Goal: Task Accomplishment & Management: Manage account settings

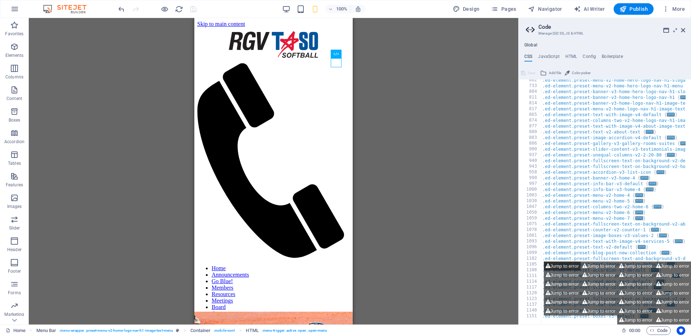
click at [558, 267] on button "Jump to error" at bounding box center [561, 265] width 37 height 9
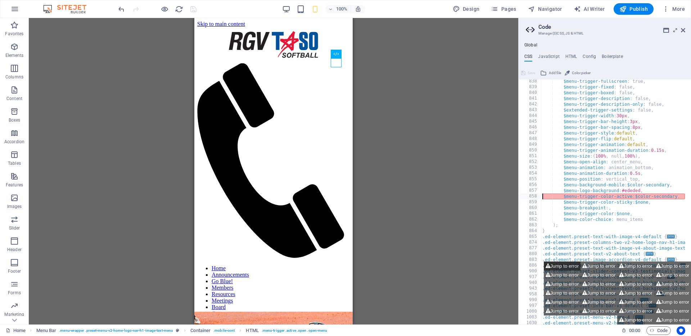
type textarea "$menu-trigger-color-active: $color-secondary,"
click at [558, 267] on button "Jump to error" at bounding box center [561, 265] width 37 height 9
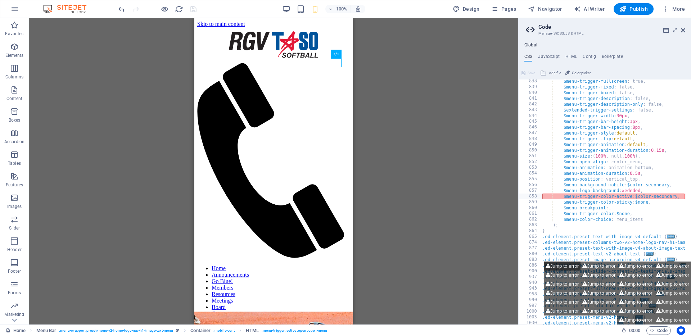
click at [558, 267] on button "Jump to error" at bounding box center [561, 265] width 37 height 9
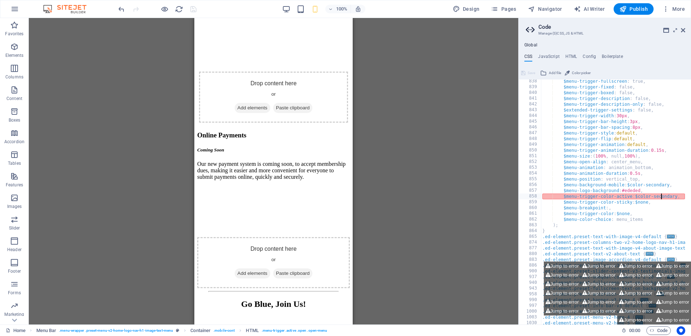
scroll to position [0, 0]
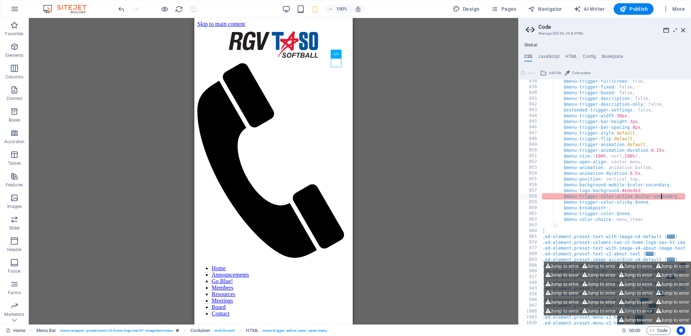
drag, startPoint x: 350, startPoint y: 26, endPoint x: 549, endPoint y: 36, distance: 199.5
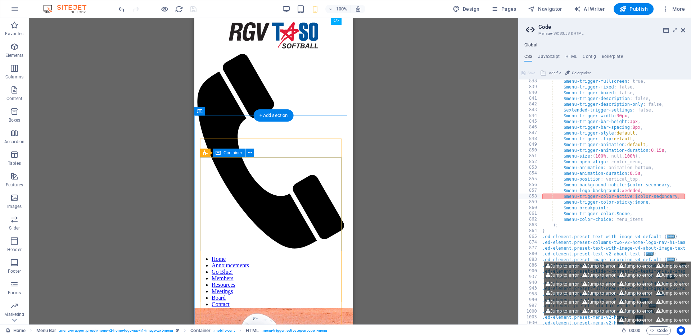
scroll to position [1, 0]
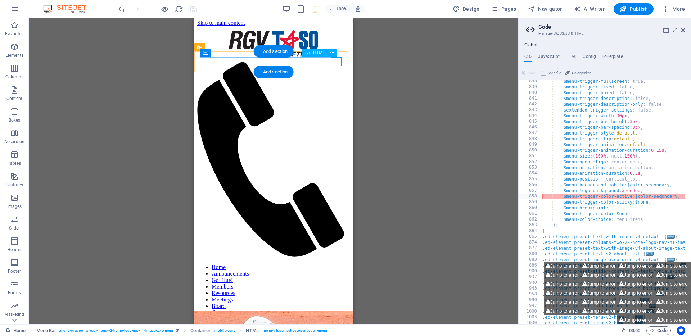
click at [336, 258] on div at bounding box center [273, 258] width 152 height 0
click at [267, 264] on nav "Home Announcements Go Blue! Members Resources Meetings Board Contact" at bounding box center [273, 290] width 152 height 52
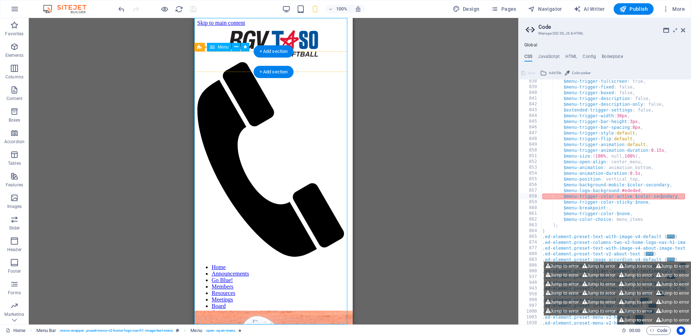
click at [342, 264] on nav "Home Announcements Go Blue! Members Resources Meetings Board Contact" at bounding box center [273, 290] width 152 height 52
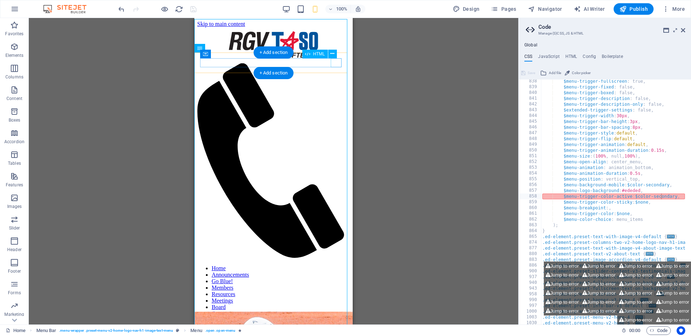
click at [340, 259] on div at bounding box center [273, 259] width 152 height 0
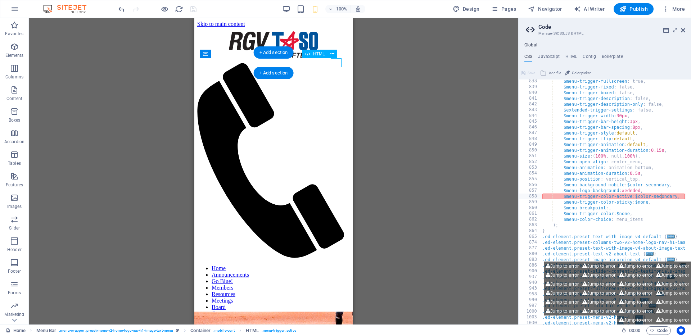
click at [338, 259] on div at bounding box center [273, 259] width 152 height 0
click at [337, 259] on div at bounding box center [273, 259] width 152 height 0
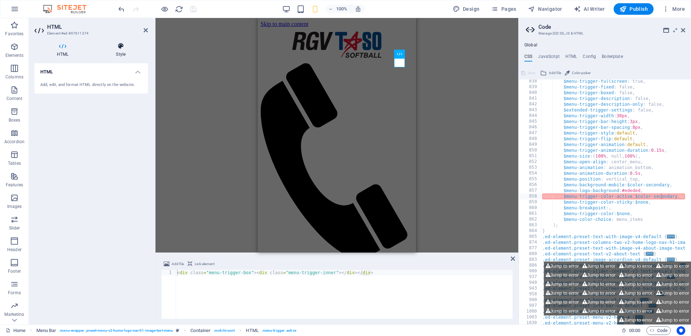
click at [118, 49] on icon at bounding box center [121, 45] width 54 height 7
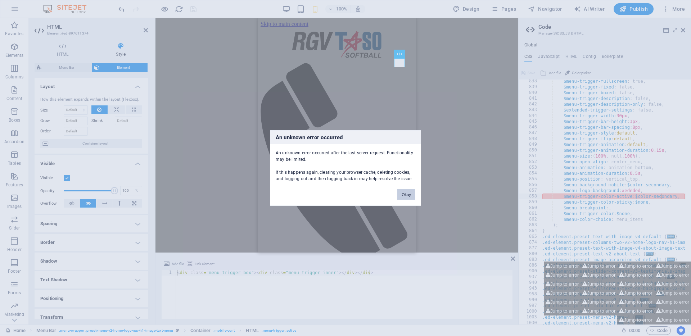
click at [410, 194] on button "Okay" at bounding box center [406, 194] width 18 height 11
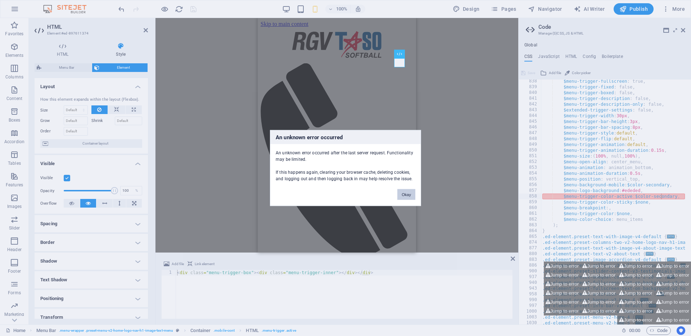
click at [406, 196] on button "Okay" at bounding box center [406, 194] width 18 height 11
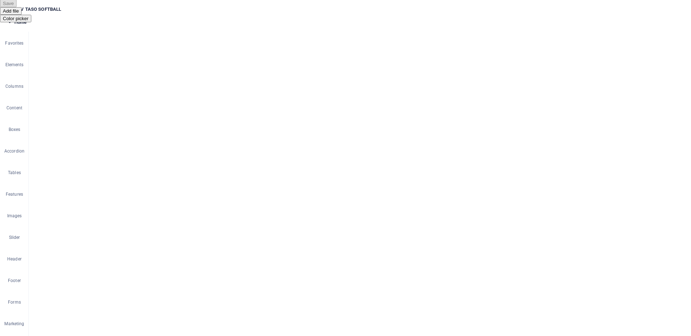
type textarea "$menu-trigger-color-active: $color-secondary,"
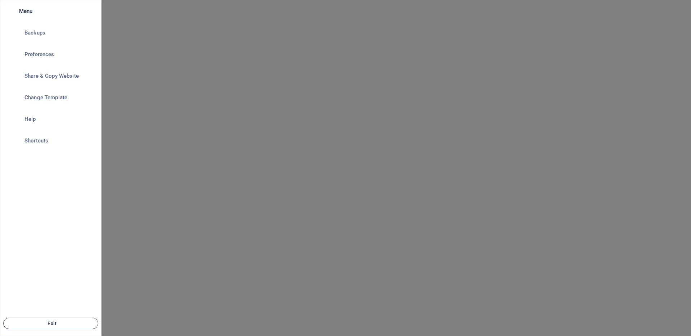
click at [25, 328] on button "Exit" at bounding box center [50, 324] width 95 height 12
click at [43, 323] on icon "button" at bounding box center [44, 323] width 5 height 5
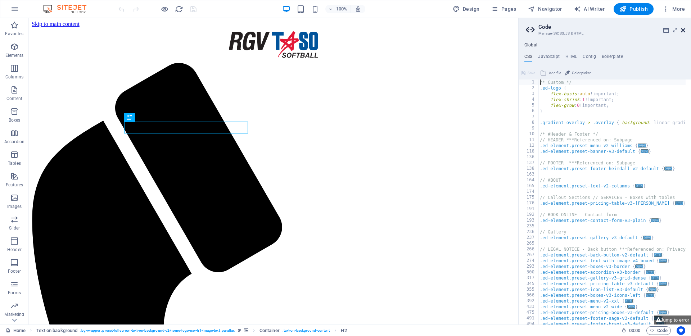
click at [683, 30] on icon at bounding box center [682, 30] width 4 height 6
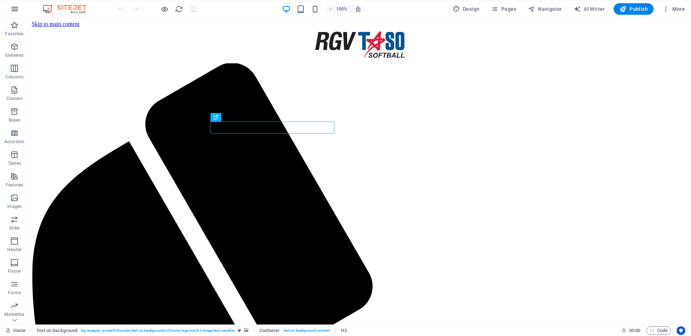
click at [0, 0] on icon "button" at bounding box center [0, 0] width 0 height 0
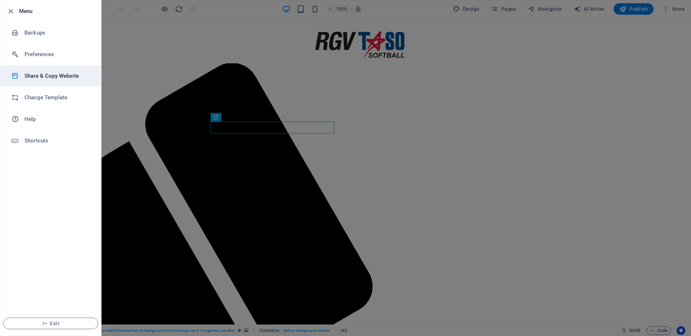
click at [49, 77] on h6 "Share & Copy Website" at bounding box center [57, 76] width 67 height 9
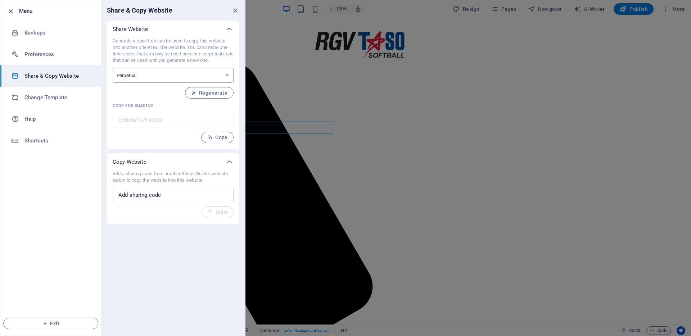
click at [142, 76] on select "One-time Perpetual" at bounding box center [173, 75] width 121 height 15
click at [113, 68] on select "One-time Perpetual" at bounding box center [173, 75] width 121 height 15
click at [161, 193] on input "text" at bounding box center [173, 195] width 121 height 14
click at [44, 95] on h6 "Change Template" at bounding box center [57, 97] width 67 height 9
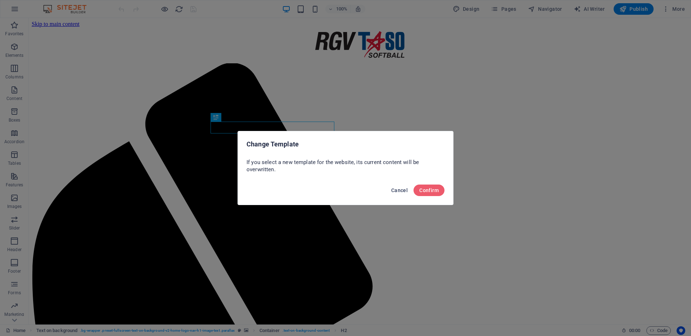
drag, startPoint x: 395, startPoint y: 191, endPoint x: 366, endPoint y: 173, distance: 33.9
click at [395, 191] on span "Cancel" at bounding box center [399, 190] width 17 height 6
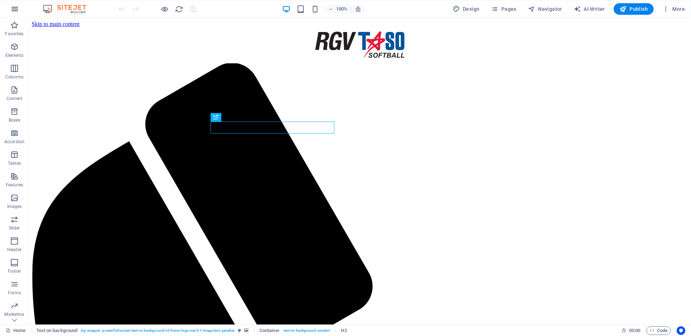
click at [0, 0] on icon "button" at bounding box center [0, 0] width 0 height 0
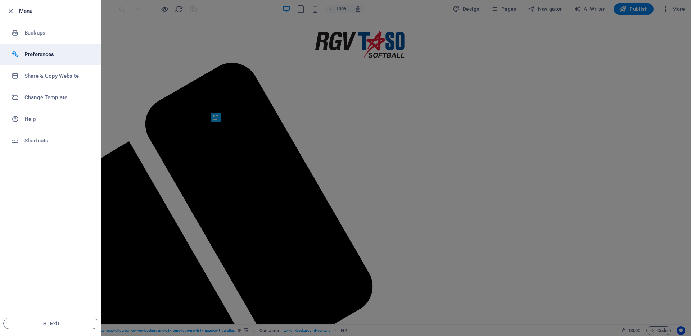
click at [36, 50] on h6 "Preferences" at bounding box center [57, 54] width 67 height 9
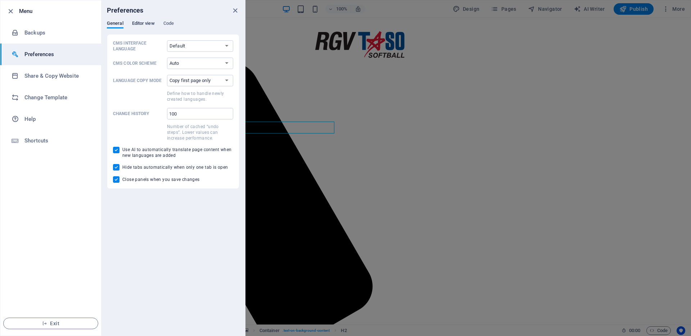
click at [141, 25] on span "Editor view" at bounding box center [143, 24] width 23 height 10
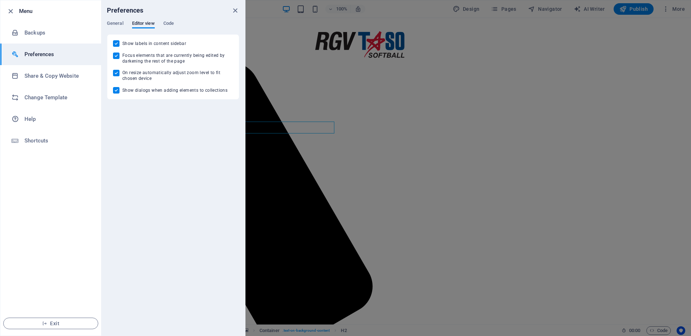
click at [169, 20] on div "Preferences" at bounding box center [173, 10] width 144 height 20
click at [168, 22] on span "Code" at bounding box center [168, 24] width 10 height 10
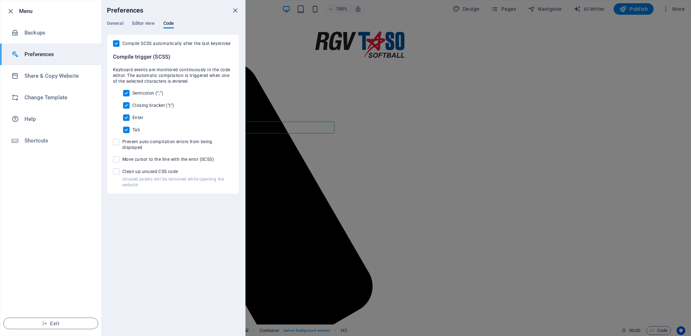
click at [136, 169] on span "Clean up unused CSS code" at bounding box center [177, 172] width 111 height 6
click at [122, 168] on input "Unused assets will be removed while opening the website Clean up unused CSS code" at bounding box center [117, 171] width 9 height 6
checkbox input "true"
click at [140, 156] on span "Move cursor to the line with the error (SCSS)" at bounding box center [167, 159] width 91 height 6
click at [122, 156] on input "Move cursor to the line with the error (SCSS)" at bounding box center [117, 159] width 9 height 6
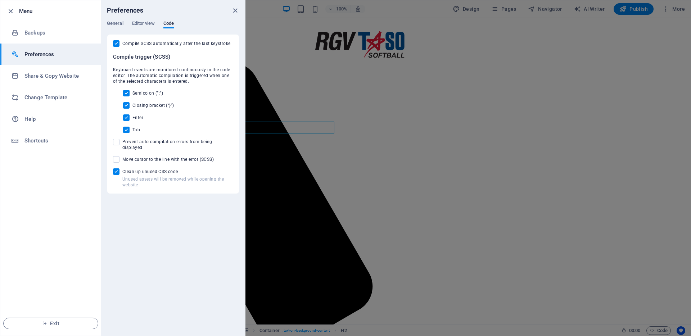
checkbox input "true"
drag, startPoint x: 157, startPoint y: 24, endPoint x: 152, endPoint y: 26, distance: 5.3
click at [156, 24] on div "General Editor view Code" at bounding box center [173, 28] width 132 height 14
click at [150, 25] on span "Editor view" at bounding box center [143, 24] width 23 height 10
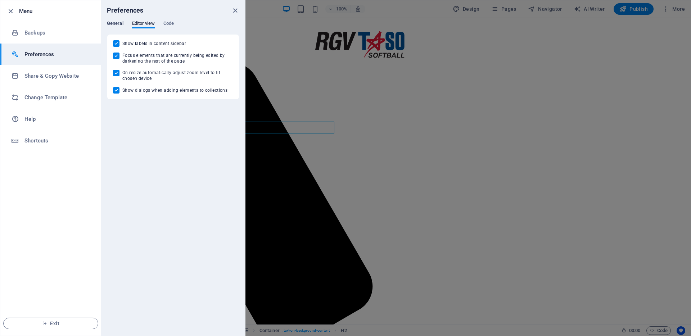
click at [116, 25] on span "General" at bounding box center [115, 24] width 17 height 10
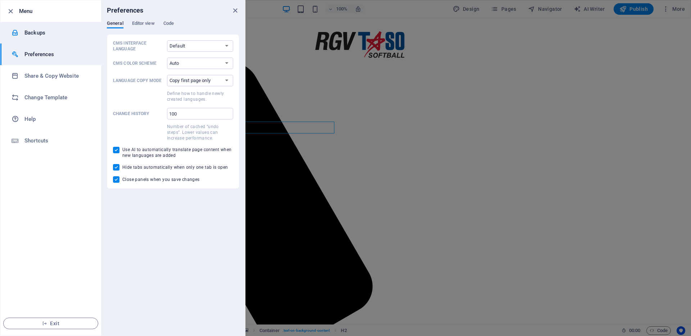
click at [22, 32] on div at bounding box center [18, 32] width 13 height 7
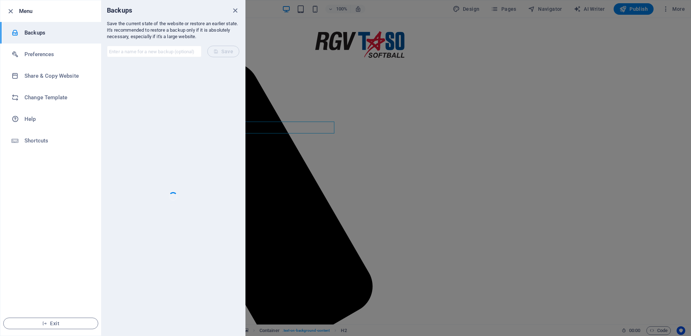
click at [7, 19] on li "Menu" at bounding box center [50, 11] width 101 height 22
click at [9, 12] on icon "button" at bounding box center [10, 11] width 8 height 8
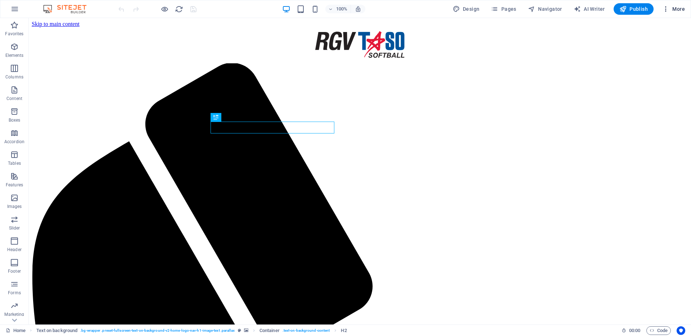
click at [678, 6] on span "More" at bounding box center [673, 8] width 23 height 7
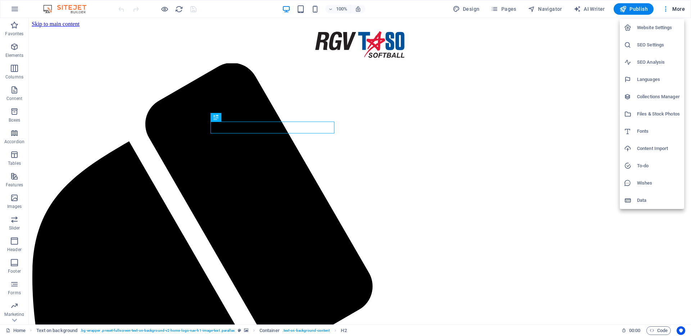
click at [665, 11] on div at bounding box center [345, 168] width 691 height 336
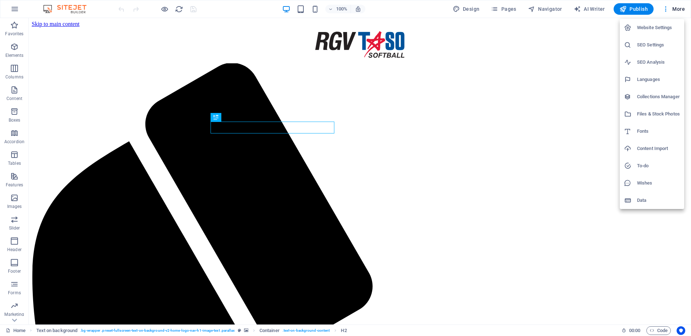
click at [666, 10] on div at bounding box center [345, 168] width 691 height 336
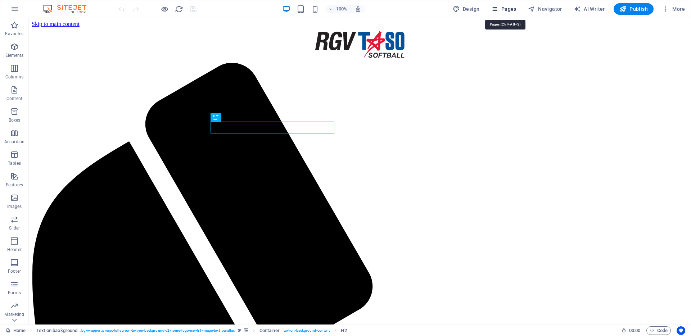
click at [496, 10] on icon "button" at bounding box center [494, 8] width 7 height 7
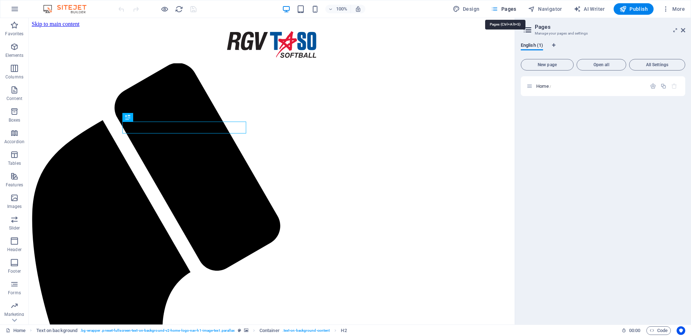
click at [496, 10] on icon "button" at bounding box center [494, 8] width 7 height 7
click at [468, 8] on span "Design" at bounding box center [465, 8] width 27 height 7
select select "px"
select select "200"
select select "px"
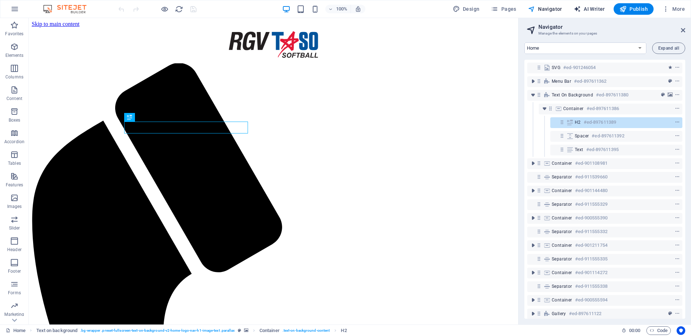
select select "English"
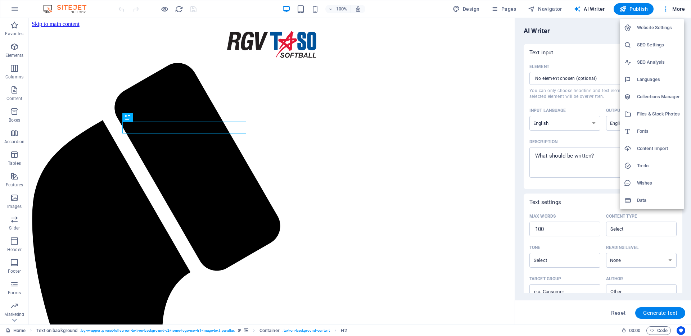
click at [666, 26] on h6 "Website Settings" at bounding box center [658, 27] width 43 height 9
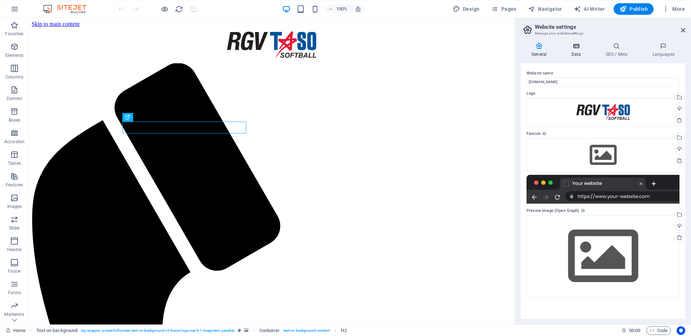
click at [569, 47] on icon at bounding box center [575, 45] width 31 height 7
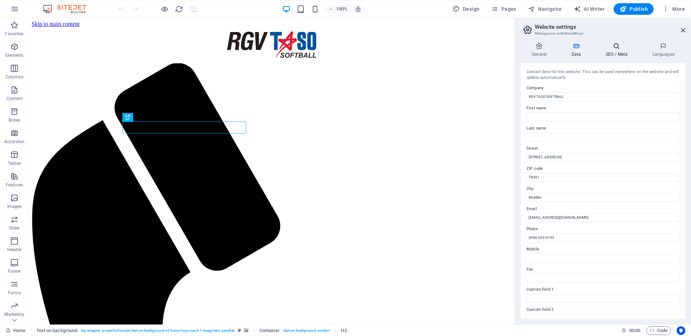
click at [618, 50] on h4 "SEO / Meta" at bounding box center [617, 49] width 47 height 15
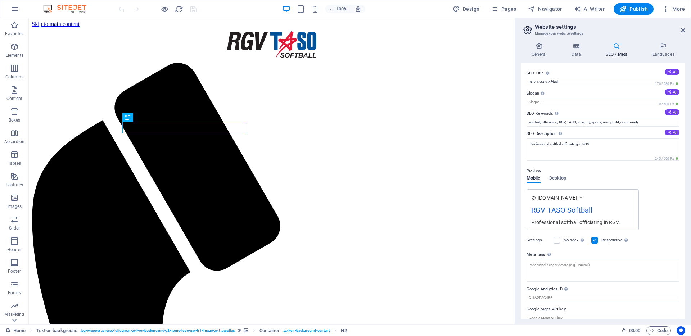
click at [616, 50] on h4 "SEO / Meta" at bounding box center [617, 49] width 47 height 15
click at [574, 50] on h4 "Data" at bounding box center [577, 49] width 34 height 15
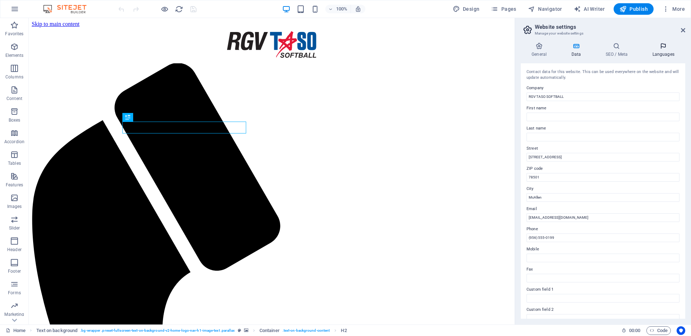
click at [669, 50] on h4 "Languages" at bounding box center [663, 49] width 44 height 15
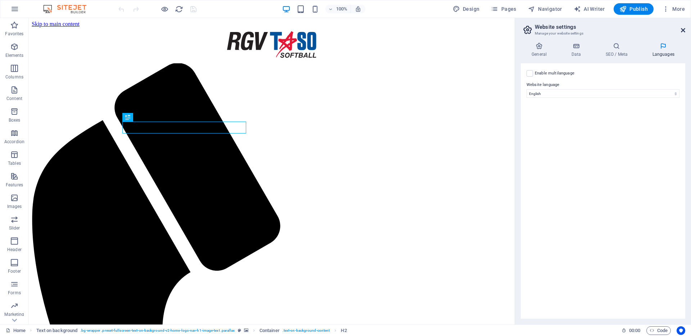
click at [683, 31] on icon at bounding box center [682, 30] width 4 height 6
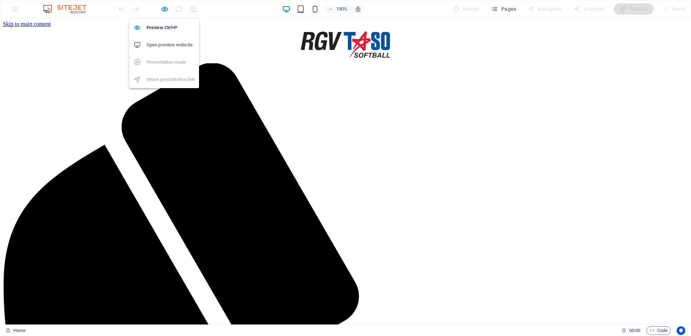
click at [163, 42] on h6 "Open preview website" at bounding box center [170, 45] width 48 height 9
drag, startPoint x: 51, startPoint y: 8, endPoint x: 65, endPoint y: 8, distance: 14.0
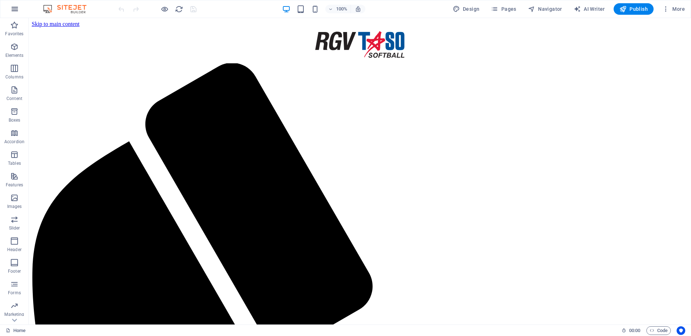
click at [0, 0] on icon "button" at bounding box center [0, 0] width 0 height 0
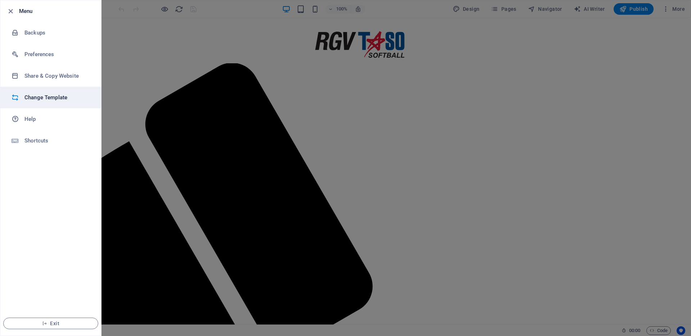
click at [44, 95] on h6 "Change Template" at bounding box center [57, 97] width 67 height 9
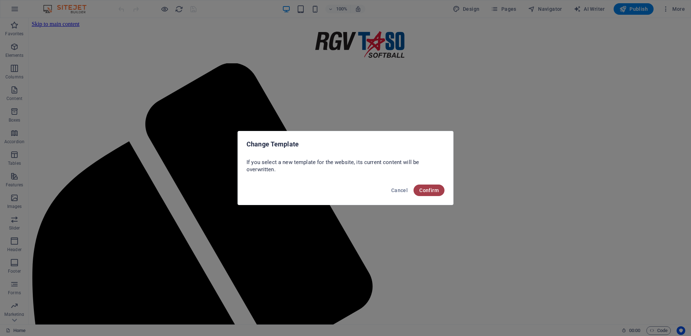
click at [424, 192] on span "Confirm" at bounding box center [428, 190] width 19 height 6
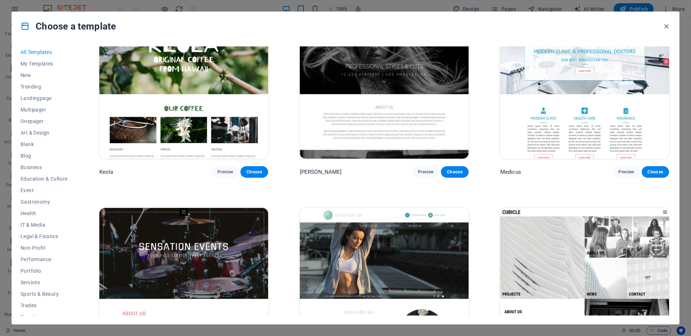
scroll to position [8645, 0]
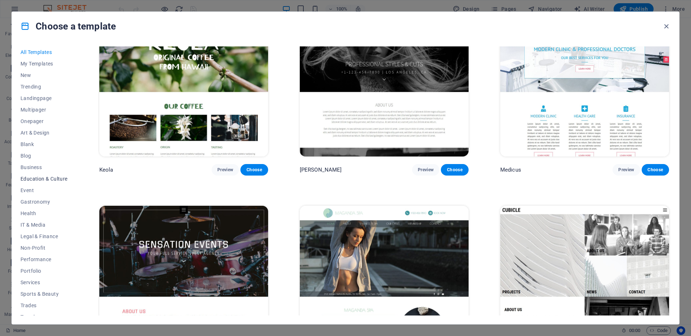
click at [37, 180] on span "Education & Culture" at bounding box center [44, 179] width 47 height 6
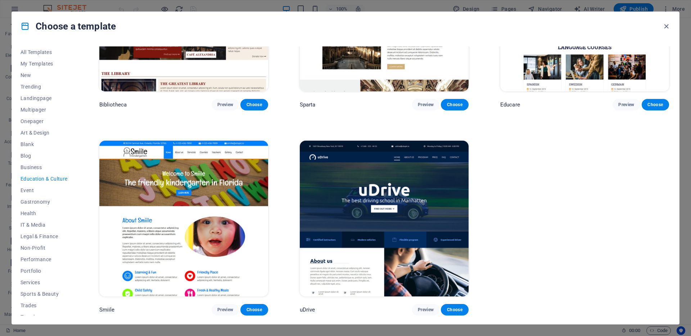
scroll to position [314, 0]
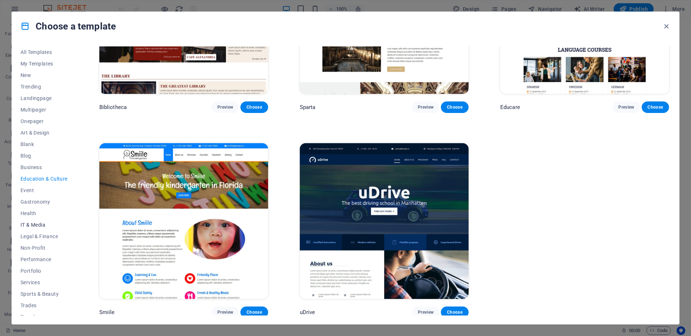
click at [26, 223] on span "IT & Media" at bounding box center [44, 225] width 47 height 6
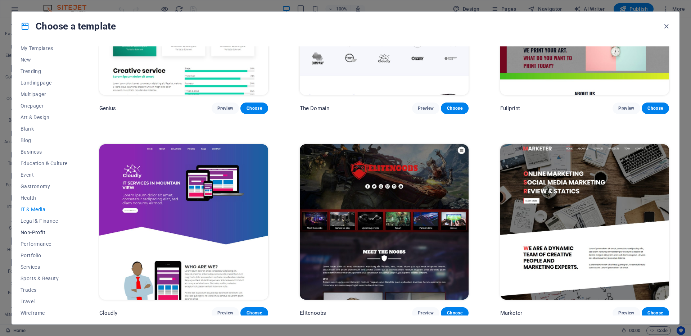
scroll to position [19, 0]
click at [30, 311] on span "Wireframe" at bounding box center [44, 310] width 47 height 6
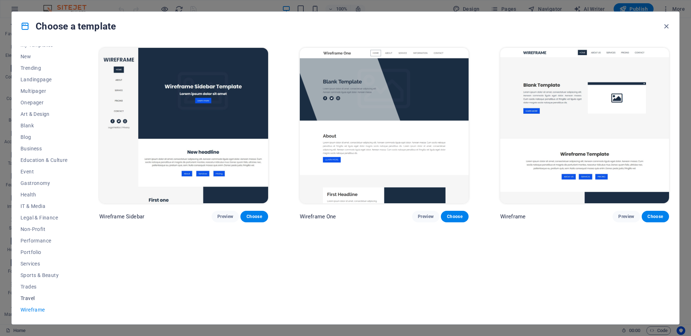
click at [28, 298] on span "Travel" at bounding box center [44, 298] width 47 height 6
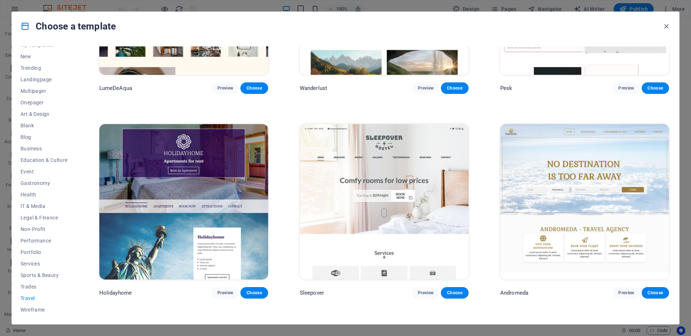
scroll to position [314, 0]
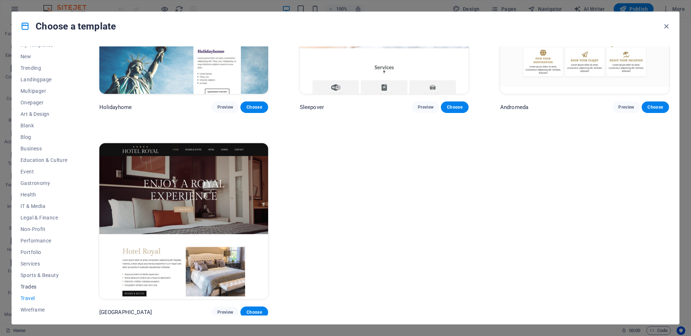
click at [34, 284] on span "Trades" at bounding box center [44, 287] width 47 height 6
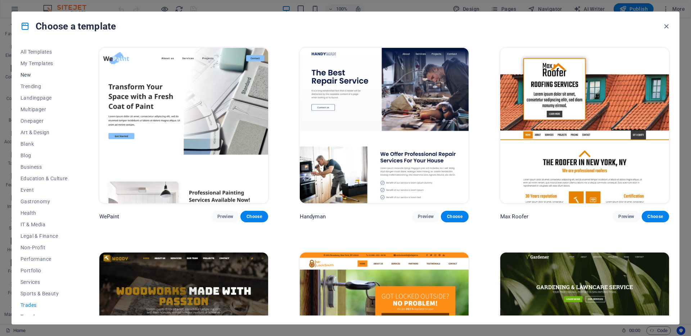
scroll to position [0, 0]
click at [29, 76] on span "New" at bounding box center [44, 75] width 47 height 6
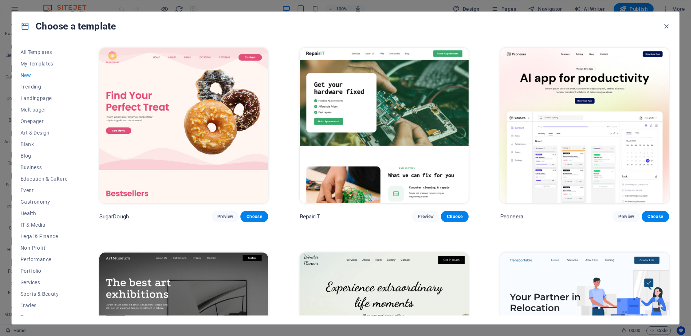
click at [187, 110] on img at bounding box center [183, 125] width 169 height 155
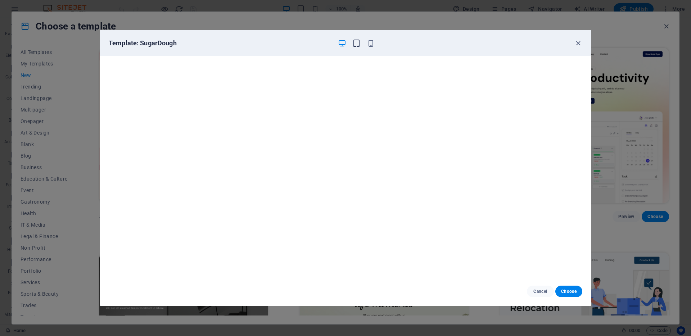
click at [357, 45] on icon "button" at bounding box center [356, 43] width 8 height 8
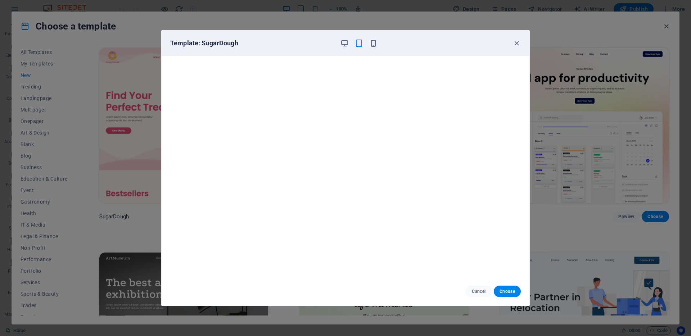
click at [367, 44] on div at bounding box center [358, 43] width 37 height 9
click at [373, 45] on icon "button" at bounding box center [373, 43] width 8 height 8
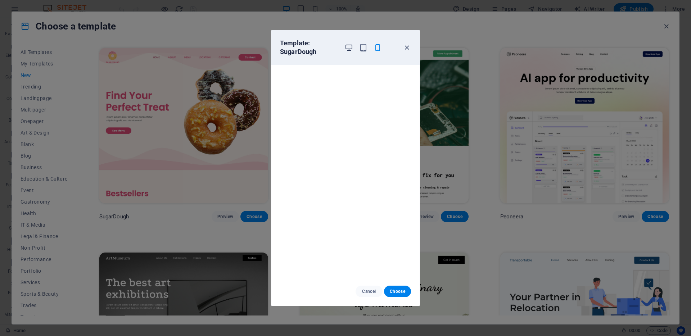
click at [348, 45] on icon "button" at bounding box center [349, 48] width 8 height 8
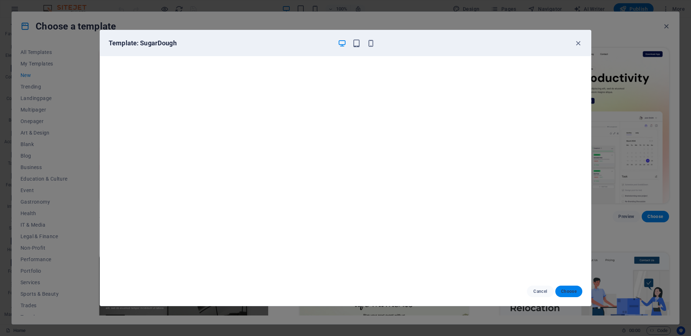
click at [562, 288] on span "Choose" at bounding box center [568, 291] width 15 height 6
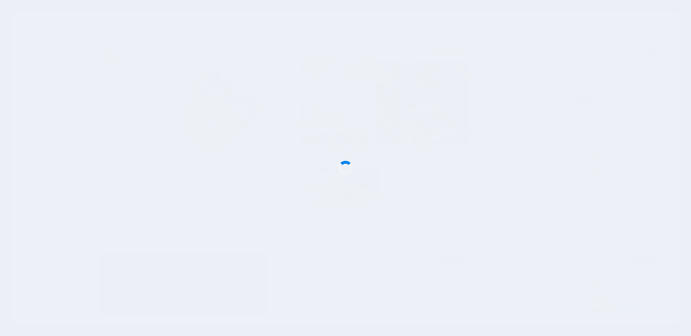
scroll to position [502, 0]
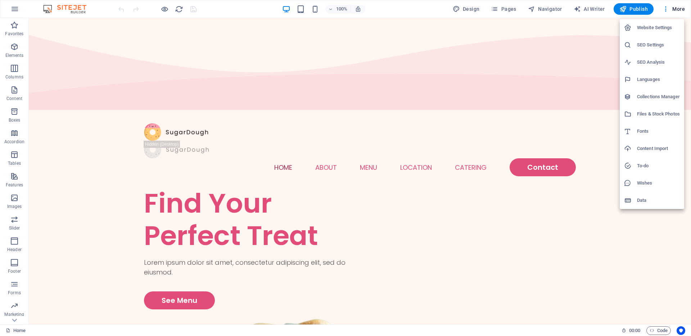
click at [487, 8] on div at bounding box center [345, 168] width 691 height 336
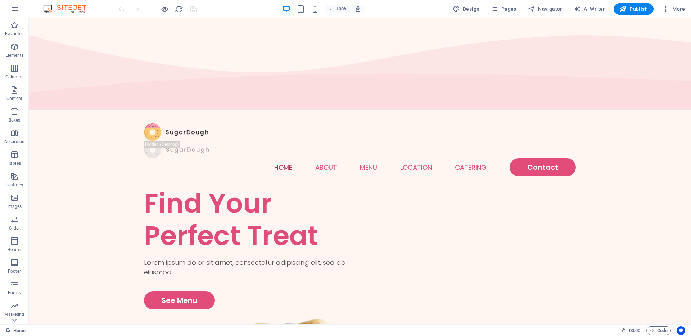
select select "px"
select select "300"
select select "px"
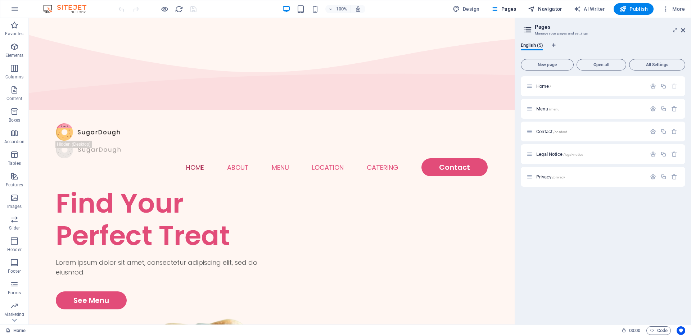
click at [541, 12] on span "Navigator" at bounding box center [545, 8] width 34 height 7
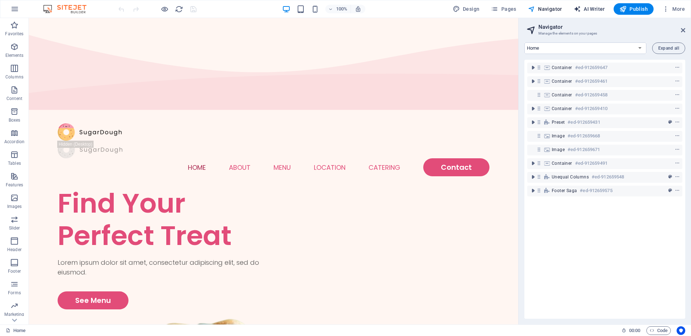
select select "English"
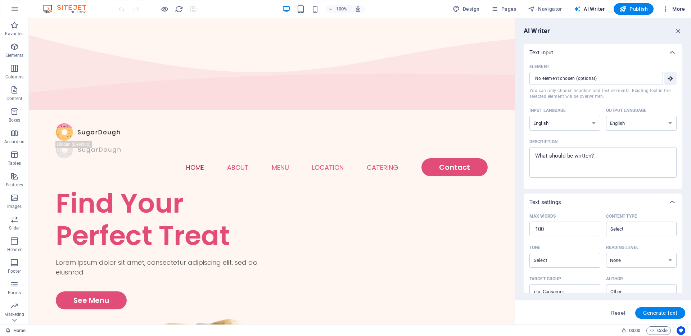
click at [667, 12] on icon "button" at bounding box center [665, 8] width 7 height 7
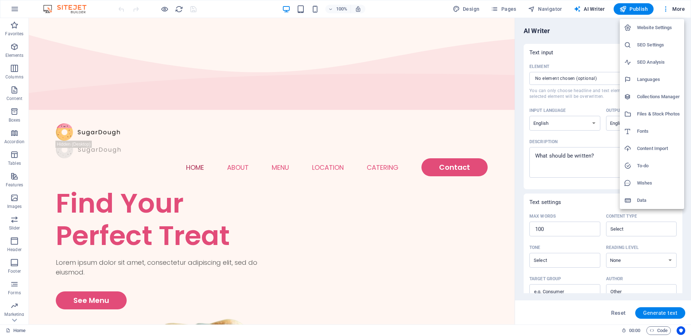
click at [653, 26] on h6 "Website Settings" at bounding box center [658, 27] width 43 height 9
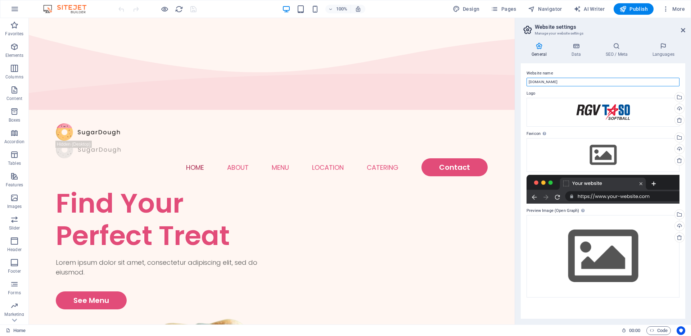
click at [604, 83] on input "[DOMAIN_NAME]" at bounding box center [602, 82] width 153 height 9
type input "rgvtasosb"
click at [566, 74] on label "Website name" at bounding box center [602, 73] width 153 height 9
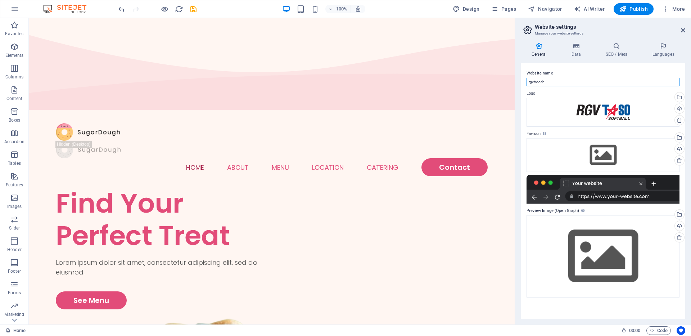
click at [566, 78] on input "rgvtasosb" at bounding box center [602, 82] width 153 height 9
click at [666, 305] on div "Website name rgvtasosb Logo Drag files here, click to choose files or select fi…" at bounding box center [602, 190] width 164 height 255
click at [575, 46] on icon at bounding box center [575, 45] width 31 height 7
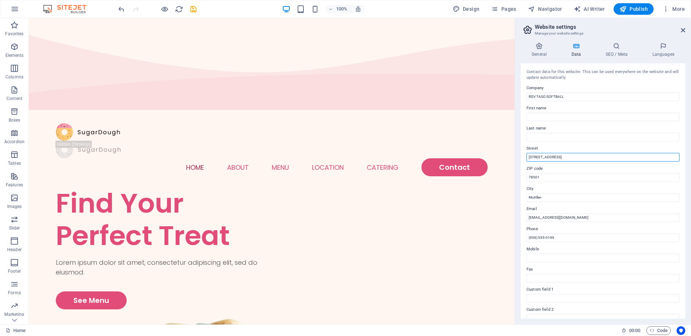
drag, startPoint x: 557, startPoint y: 158, endPoint x: 525, endPoint y: 157, distance: 32.4
click at [525, 157] on div "Contact data for this website. This can be used everywhere on the website and w…" at bounding box center [602, 190] width 164 height 255
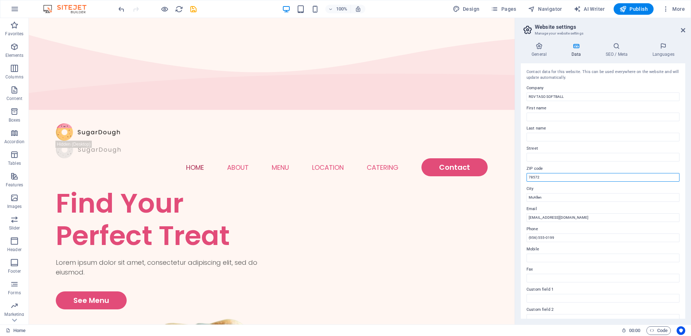
type input "78572"
type input "MIssion"
type input "[PERSON_NAME][EMAIL_ADDRESS][PERSON_NAME][DOMAIN_NAME]"
click at [584, 86] on label "Company" at bounding box center [602, 88] width 153 height 9
click at [584, 92] on input "RGV TASO SOFTBALL" at bounding box center [602, 96] width 153 height 9
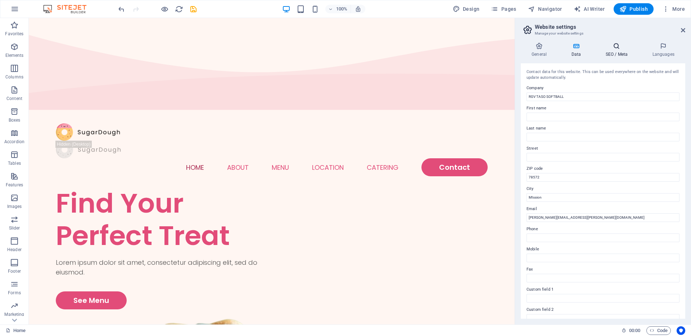
click at [613, 51] on h4 "SEO / Meta" at bounding box center [617, 49] width 47 height 15
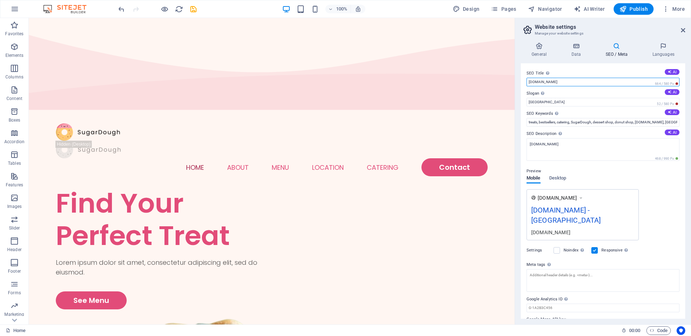
click at [605, 81] on input "[DOMAIN_NAME]" at bounding box center [602, 82] width 153 height 9
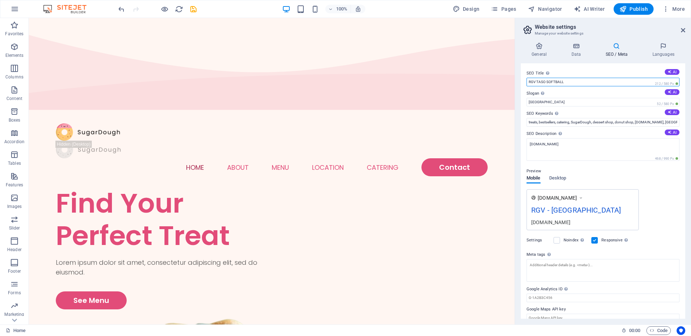
type input "RGV TASO SOFTBALL"
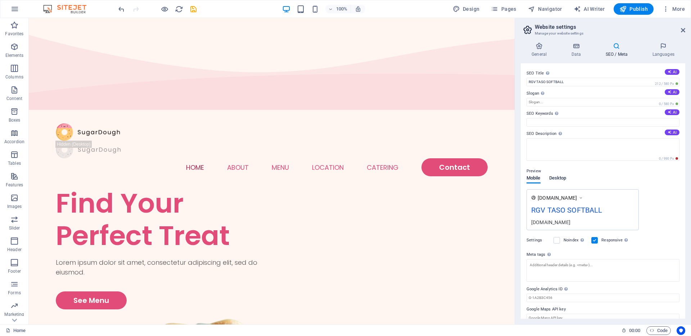
click at [561, 180] on span "Desktop" at bounding box center [557, 179] width 17 height 10
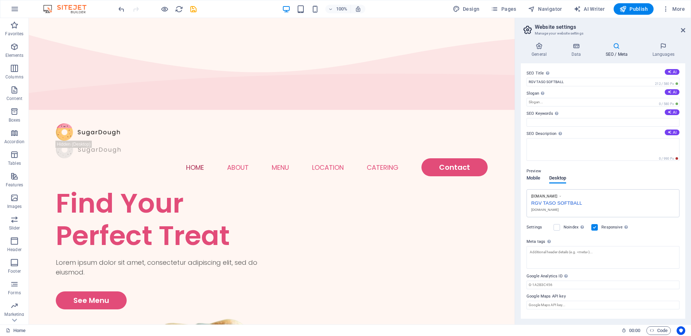
click at [537, 178] on span "Mobile" at bounding box center [533, 179] width 14 height 10
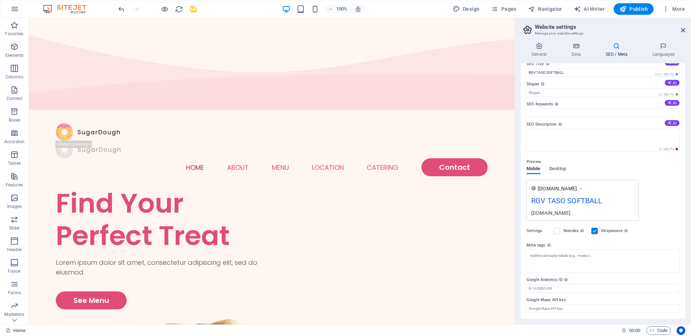
scroll to position [17, 0]
click at [560, 164] on span "Desktop" at bounding box center [557, 169] width 17 height 10
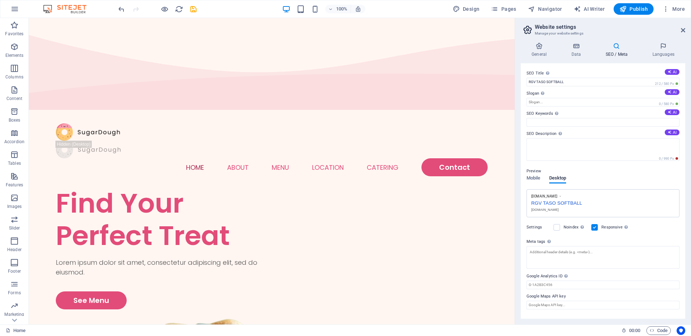
scroll to position [0, 0]
click at [667, 57] on h4 "Languages" at bounding box center [663, 49] width 44 height 15
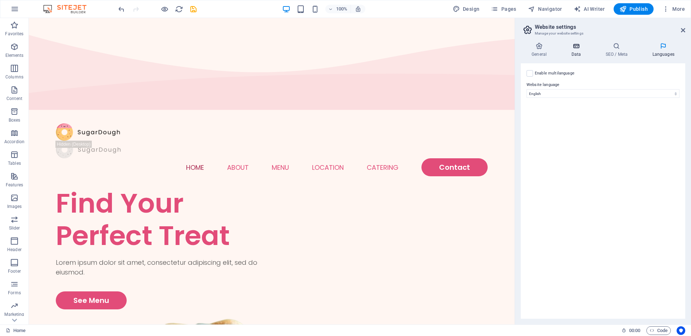
click at [574, 51] on h4 "Data" at bounding box center [577, 49] width 34 height 15
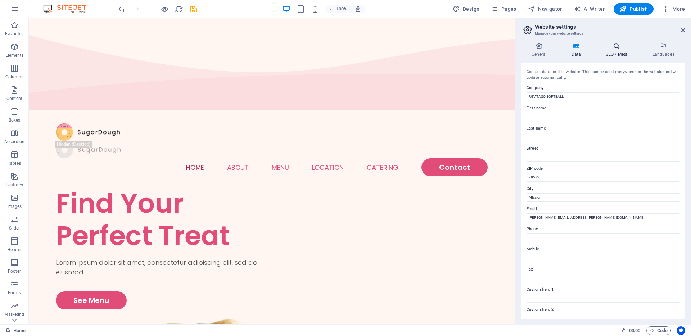
click at [606, 50] on h4 "SEO / Meta" at bounding box center [617, 49] width 47 height 15
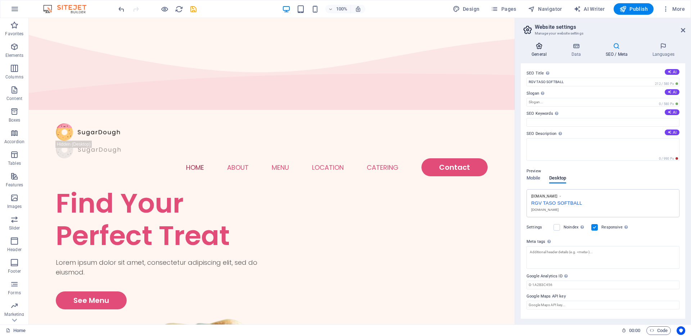
click at [538, 49] on icon at bounding box center [538, 45] width 37 height 7
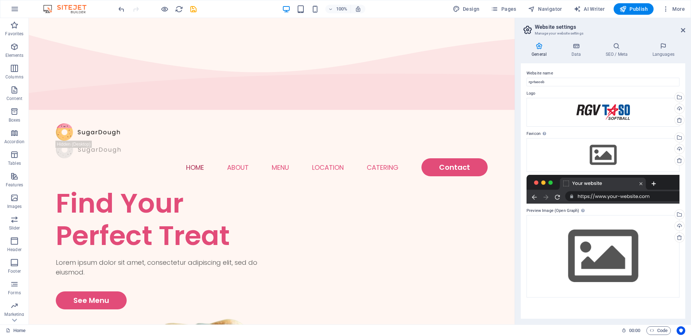
click at [627, 31] on h3 "Manage your website settings" at bounding box center [602, 33] width 136 height 6
click at [682, 29] on icon at bounding box center [682, 30] width 4 height 6
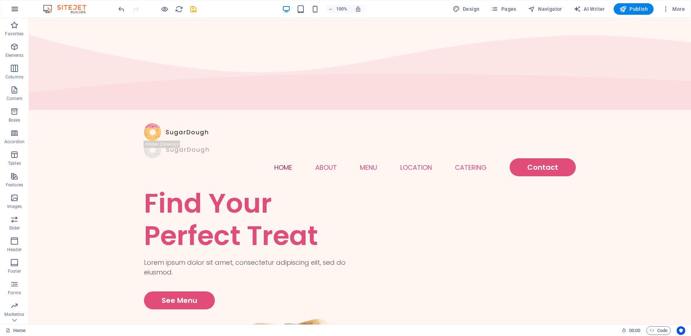
click at [0, 0] on icon "button" at bounding box center [0, 0] width 0 height 0
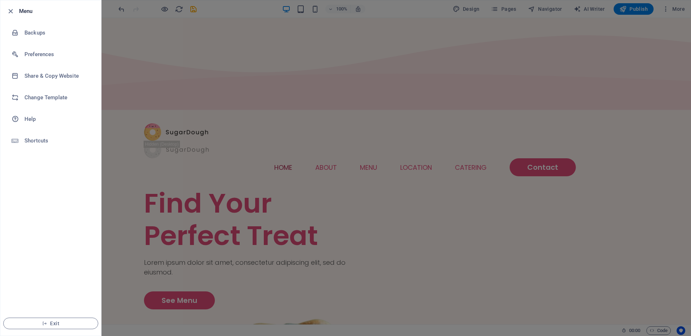
click at [602, 62] on div at bounding box center [345, 168] width 691 height 336
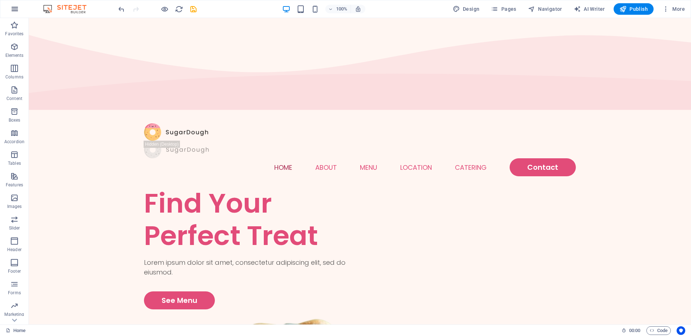
click at [0, 0] on icon "button" at bounding box center [0, 0] width 0 height 0
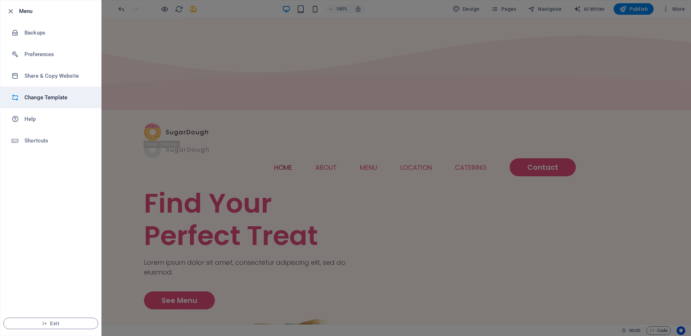
click at [44, 95] on h6 "Change Template" at bounding box center [57, 97] width 67 height 9
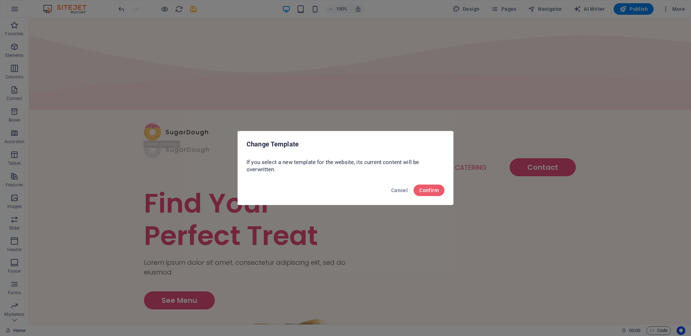
click at [455, 187] on div "Change Template If you select a new template for the website, its current conte…" at bounding box center [345, 168] width 691 height 336
click at [440, 190] on button "Confirm" at bounding box center [428, 191] width 31 height 12
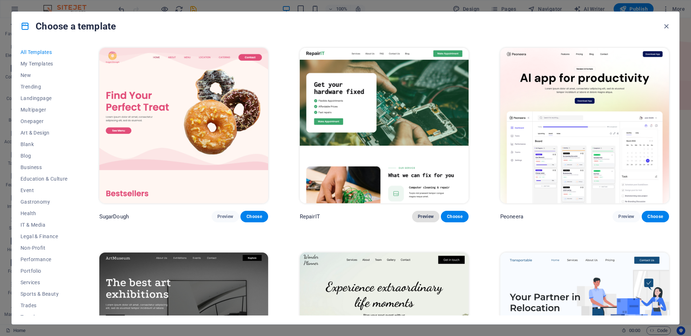
click at [419, 215] on span "Preview" at bounding box center [426, 217] width 16 height 6
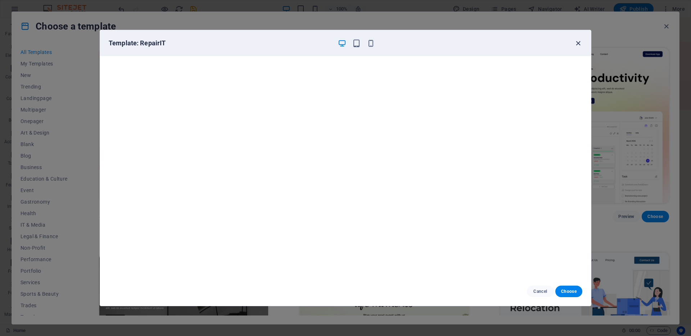
click at [579, 45] on icon "button" at bounding box center [578, 43] width 8 height 8
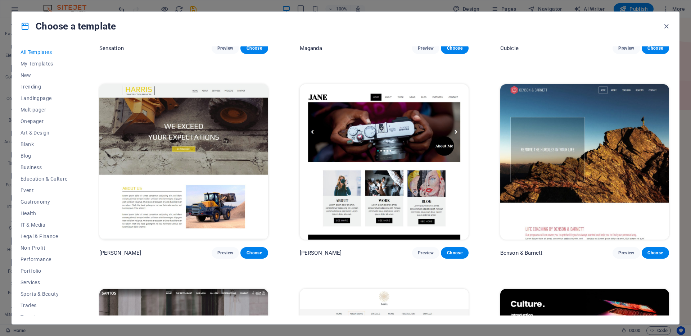
scroll to position [9092, 0]
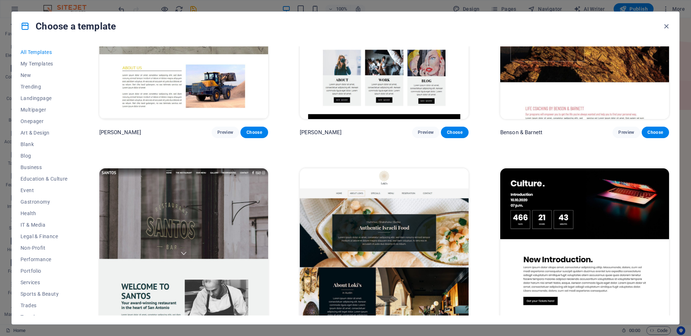
click at [428, 334] on span "Preview" at bounding box center [426, 337] width 16 height 6
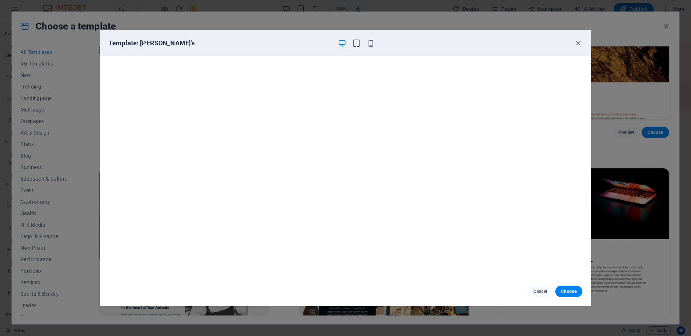
click at [355, 42] on icon "button" at bounding box center [356, 43] width 8 height 8
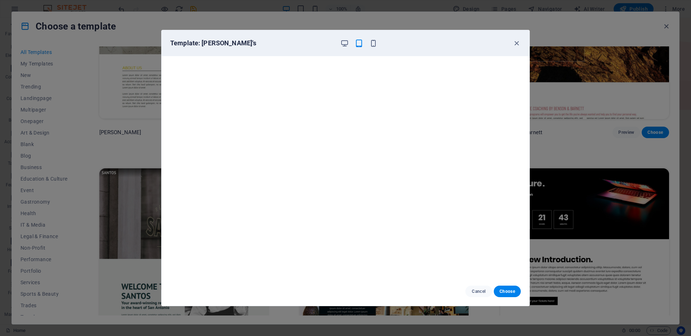
click at [367, 43] on div at bounding box center [358, 43] width 37 height 9
click at [373, 44] on icon "button" at bounding box center [373, 43] width 8 height 8
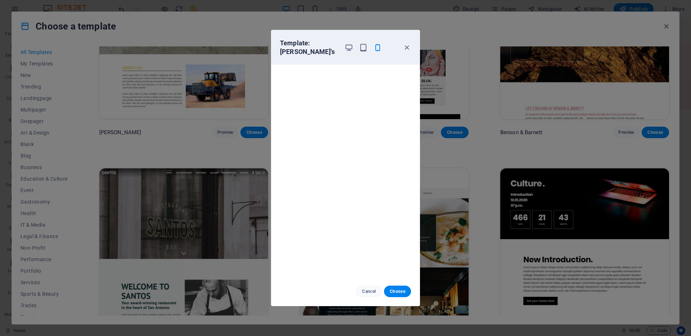
click at [466, 134] on div "Template: Loki's Cancel Choose" at bounding box center [345, 168] width 691 height 336
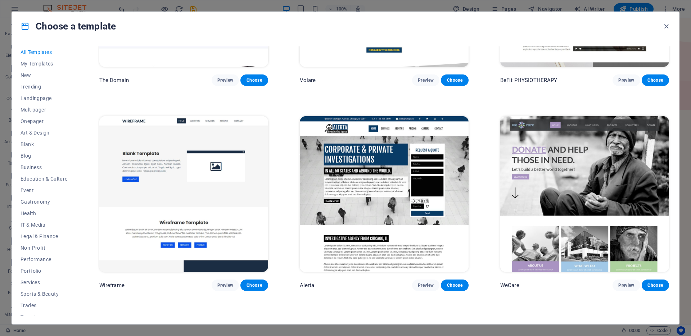
scroll to position [5041, 0]
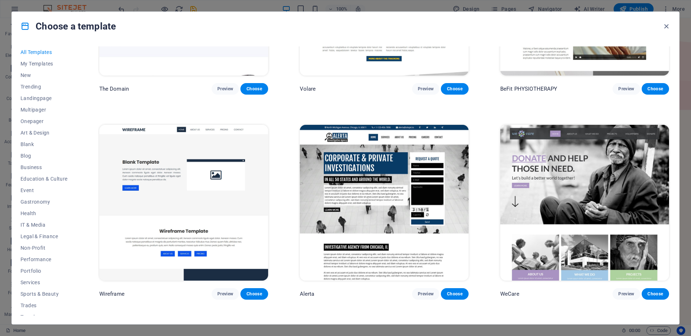
click at [578, 143] on img at bounding box center [584, 202] width 169 height 155
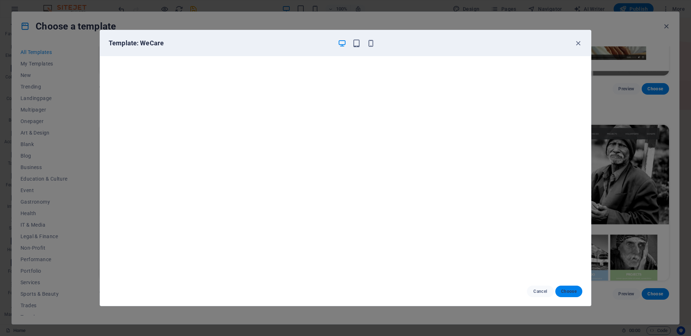
click at [570, 290] on span "Choose" at bounding box center [568, 291] width 15 height 6
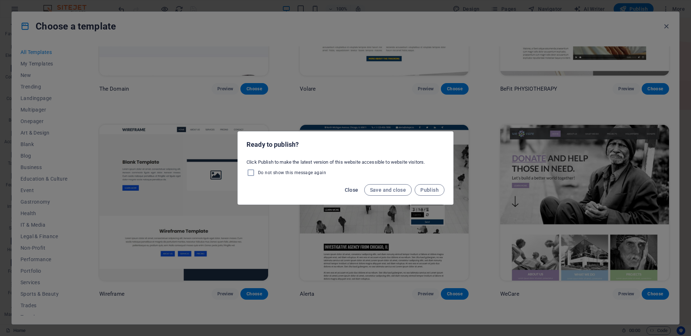
click at [354, 188] on span "Close" at bounding box center [352, 190] width 14 height 6
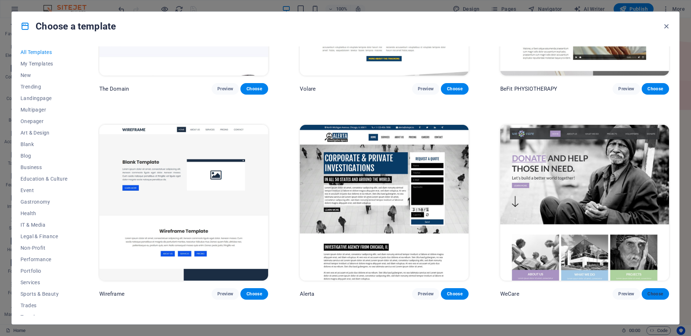
click at [649, 291] on span "Choose" at bounding box center [655, 294] width 16 height 6
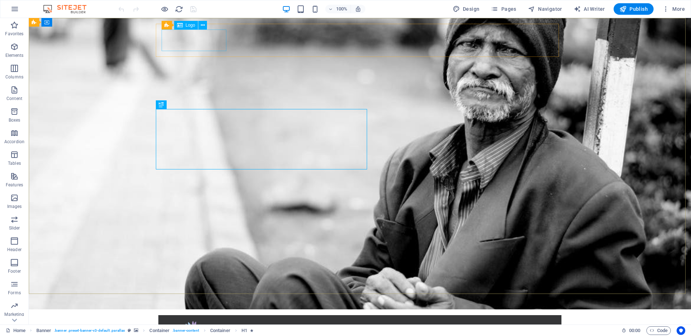
click at [189, 23] on span "Logo" at bounding box center [191, 25] width 10 height 4
select select "px"
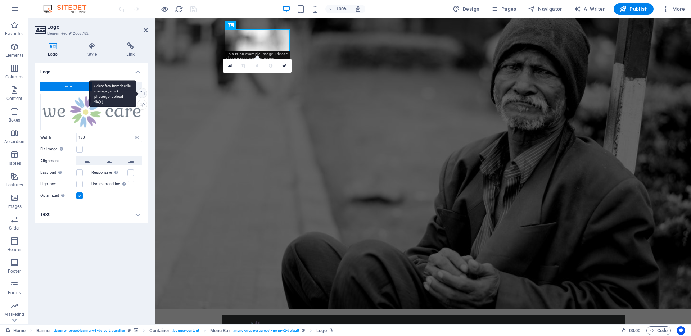
click at [136, 92] on div "Select files from the file manager, stock photos, or upload file(s)" at bounding box center [112, 93] width 47 height 27
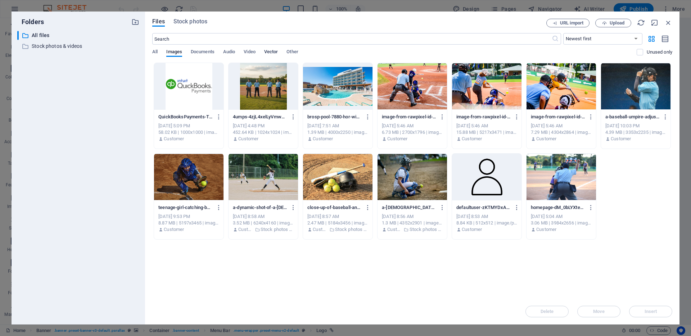
click at [269, 53] on span "Vector" at bounding box center [271, 52] width 14 height 10
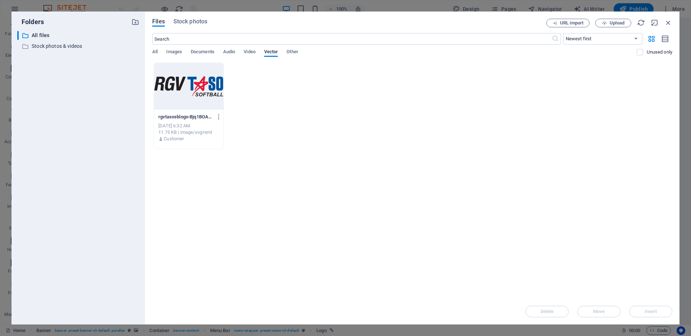
click at [218, 81] on div at bounding box center [188, 86] width 69 height 47
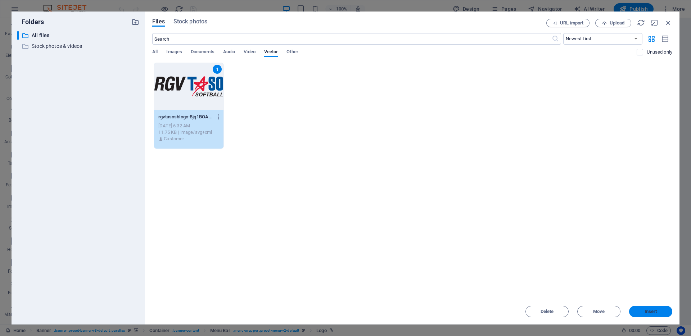
click at [655, 312] on span "Insert" at bounding box center [650, 311] width 13 height 4
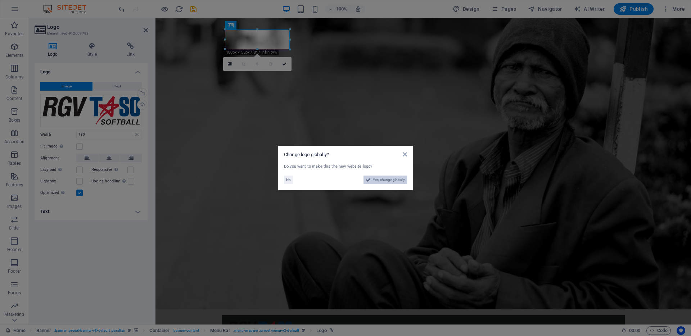
click at [383, 181] on span "Yes, change globally" at bounding box center [389, 180] width 32 height 9
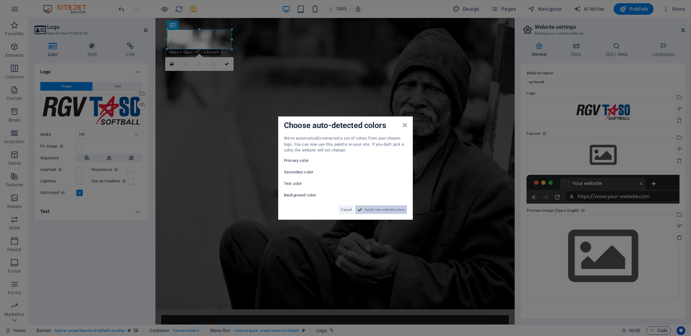
click at [379, 210] on span "Apply new website colors" at bounding box center [384, 209] width 40 height 9
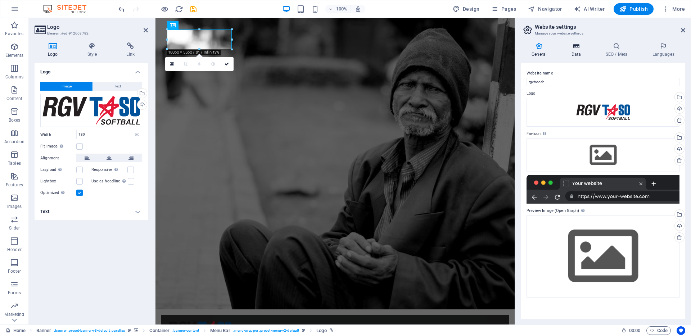
click at [569, 45] on icon at bounding box center [575, 45] width 31 height 7
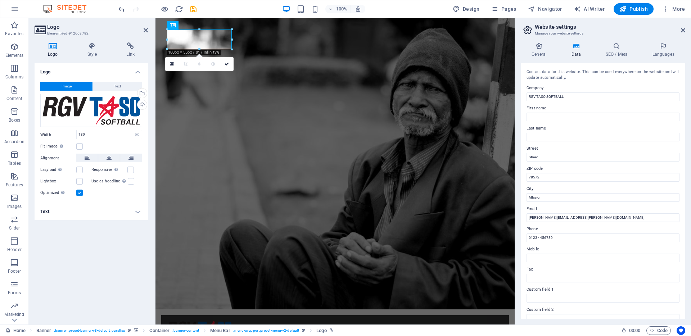
click at [685, 30] on aside "Website settings Manage your website settings General Data SEO / Meta Languages…" at bounding box center [602, 171] width 176 height 306
click at [684, 30] on icon at bounding box center [682, 30] width 4 height 6
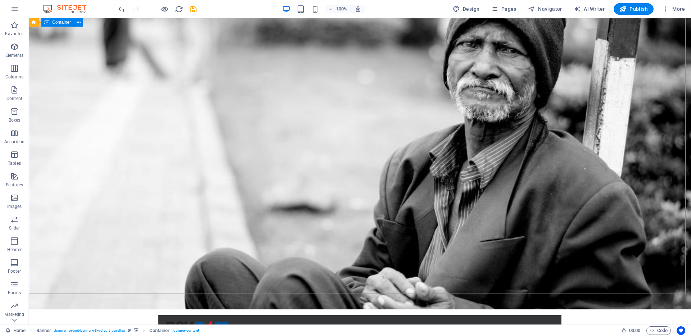
click at [65, 22] on span "Container" at bounding box center [61, 22] width 19 height 4
click at [49, 23] on span "Banner" at bounding box center [46, 22] width 14 height 4
select select "vh"
select select "header"
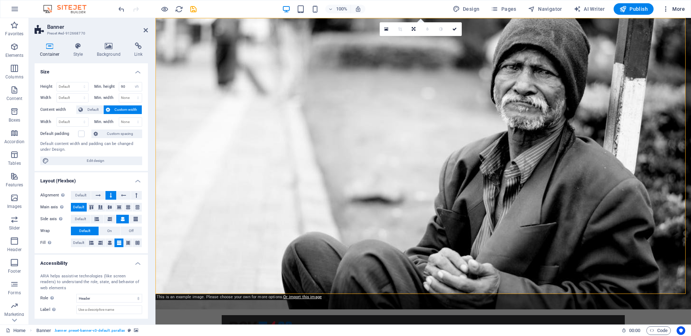
click at [665, 11] on icon "button" at bounding box center [665, 8] width 7 height 7
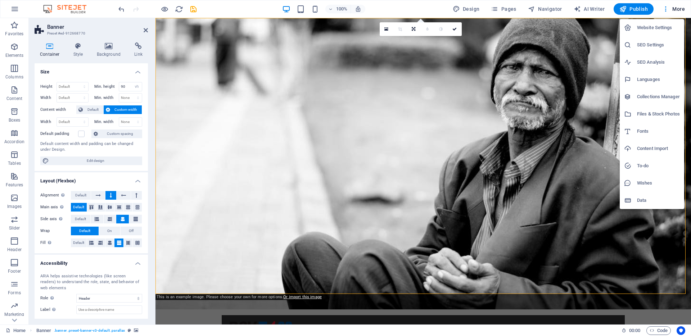
click at [658, 26] on h6 "Website Settings" at bounding box center [658, 27] width 43 height 9
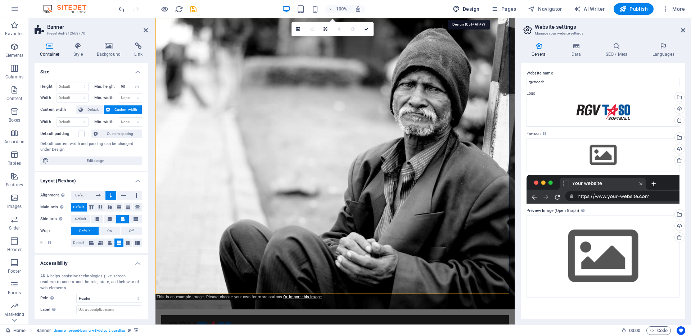
select select "rem"
select select "300"
select select "px"
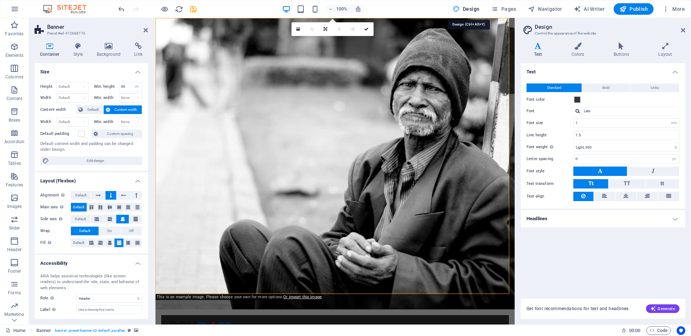
click at [576, 50] on h4 "Colors" at bounding box center [579, 49] width 42 height 15
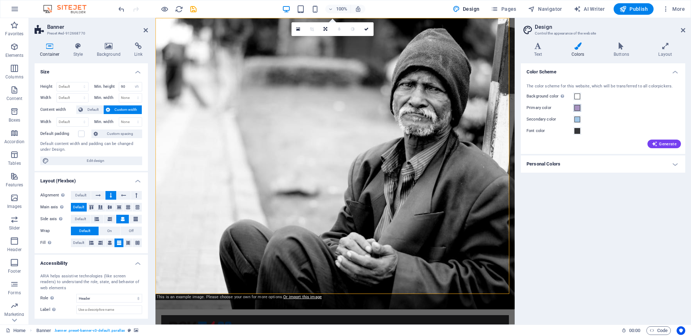
click at [578, 107] on span at bounding box center [577, 108] width 6 height 6
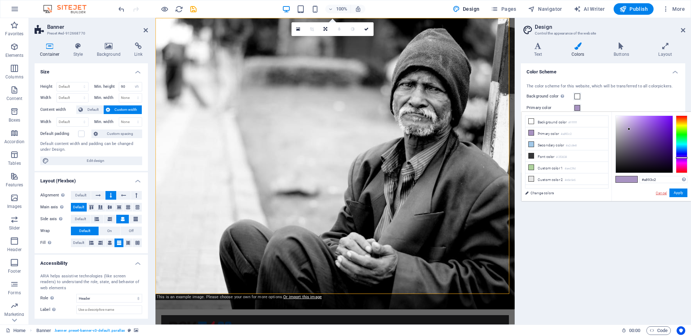
click at [661, 192] on link "Cancel" at bounding box center [661, 192] width 13 height 5
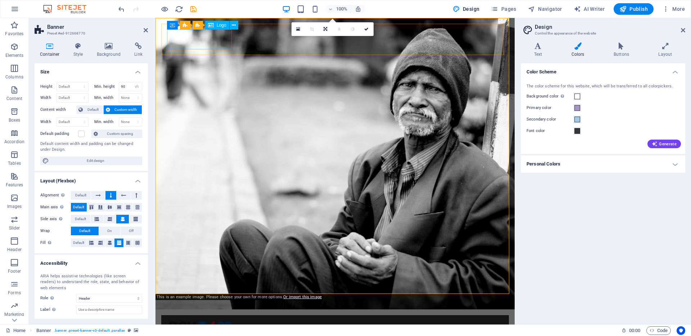
click at [219, 25] on span "Logo" at bounding box center [222, 25] width 10 height 4
select select "px"
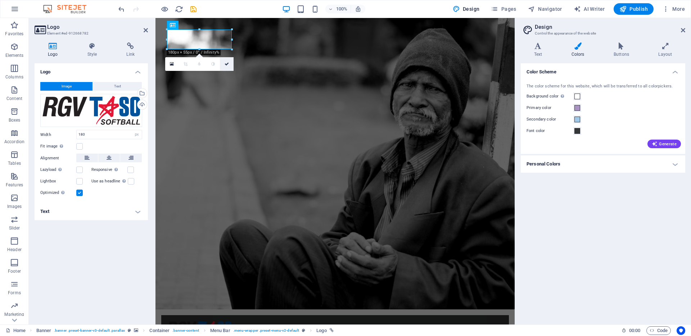
click at [229, 63] on link at bounding box center [227, 64] width 14 height 14
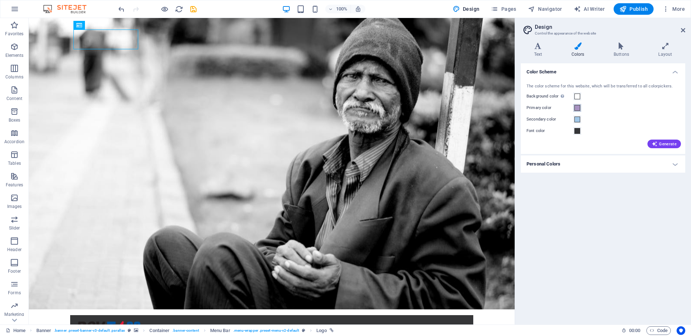
click at [578, 108] on span at bounding box center [577, 108] width 6 height 6
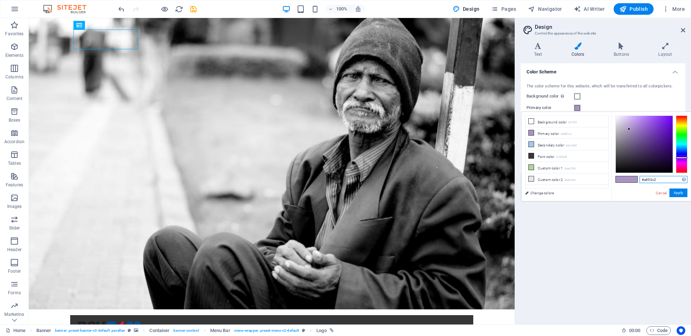
click at [645, 181] on input "#a893c2" at bounding box center [663, 179] width 48 height 7
paste input "00539b"
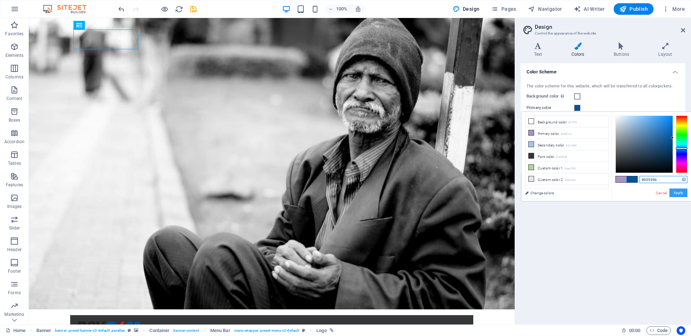
type input "#00539b"
click at [676, 192] on button "Apply" at bounding box center [678, 192] width 18 height 9
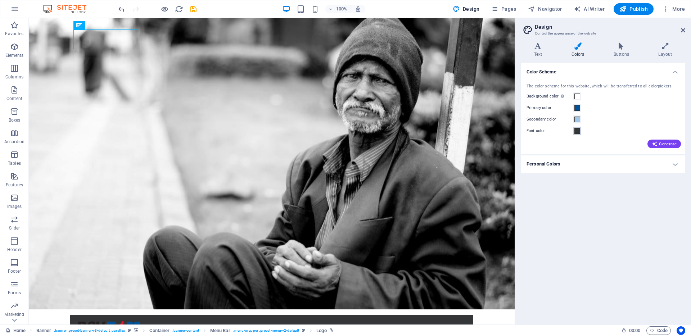
click at [578, 131] on span at bounding box center [577, 131] width 6 height 6
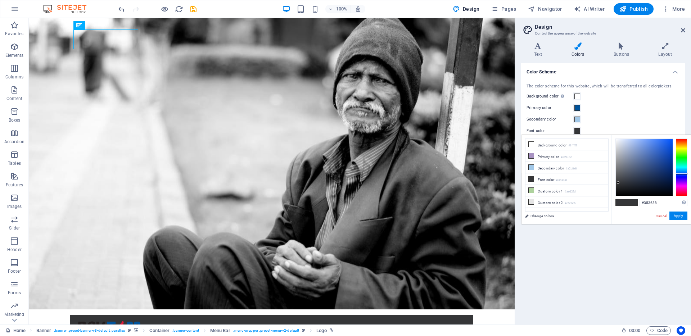
click at [577, 130] on span at bounding box center [577, 131] width 6 height 6
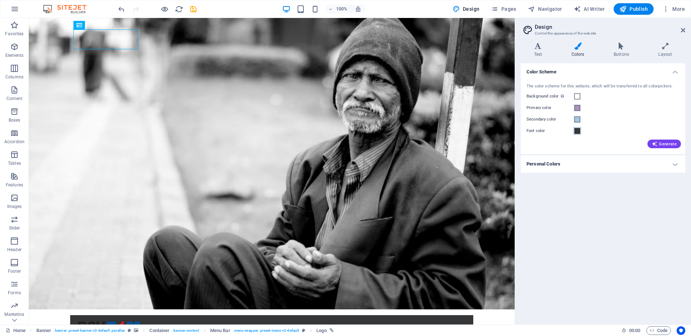
click at [577, 131] on span at bounding box center [577, 131] width 6 height 6
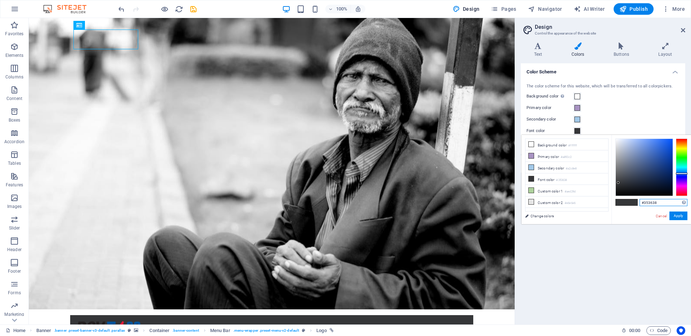
click at [649, 203] on input "#353638" at bounding box center [663, 202] width 48 height 7
paste input "231f20"
click at [662, 204] on input "#231f20" at bounding box center [663, 202] width 48 height 7
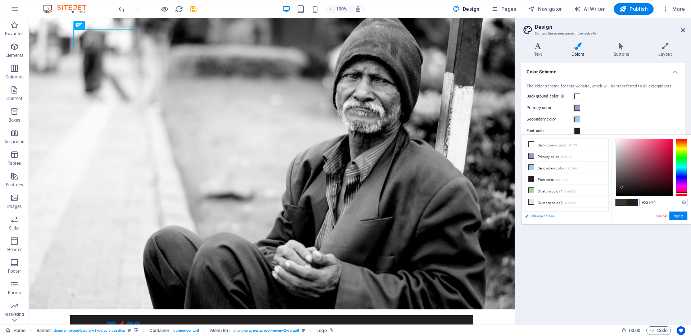
type input "#231f20"
click at [538, 215] on link "Change colors" at bounding box center [562, 215] width 83 height 9
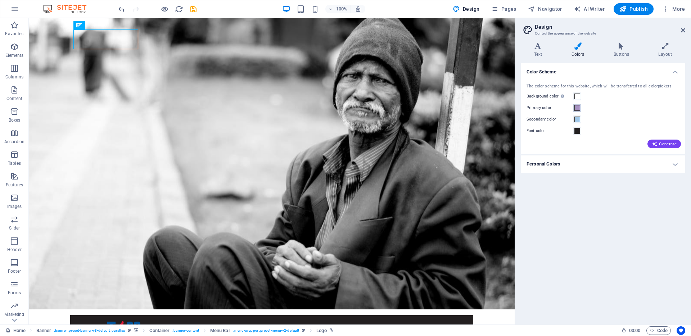
click at [580, 108] on button "Primary color" at bounding box center [577, 108] width 8 height 8
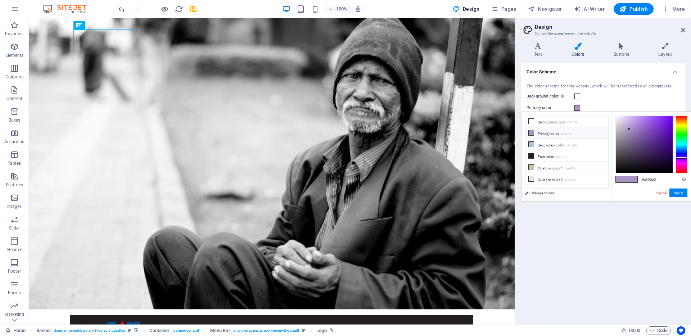
click at [532, 132] on icon at bounding box center [530, 132] width 5 height 5
click at [529, 132] on icon at bounding box center [530, 132] width 5 height 5
click at [646, 181] on input "#a893c2" at bounding box center [663, 179] width 48 height 7
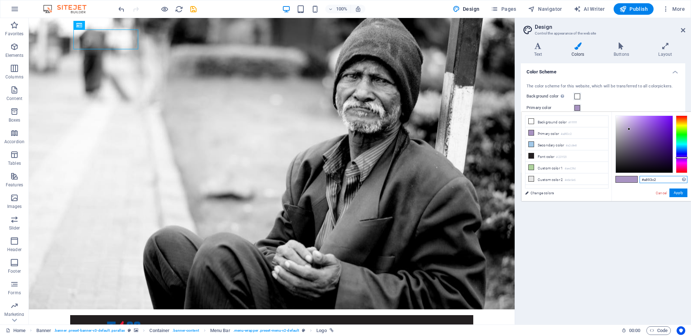
click at [646, 181] on input "#a893c2" at bounding box center [663, 179] width 48 height 7
paste input "00539b"
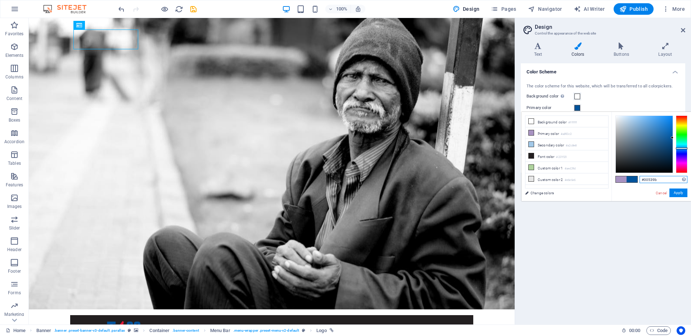
type input "#00539b"
click at [678, 192] on button "Apply" at bounding box center [678, 192] width 18 height 9
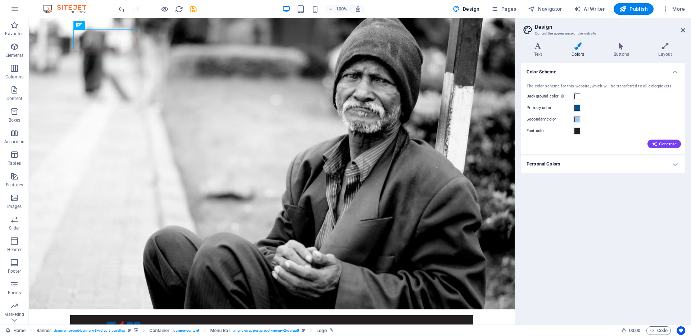
click at [589, 143] on div "Generate" at bounding box center [603, 143] width 156 height 12
click at [569, 164] on h4 "Personal Colors" at bounding box center [602, 163] width 164 height 17
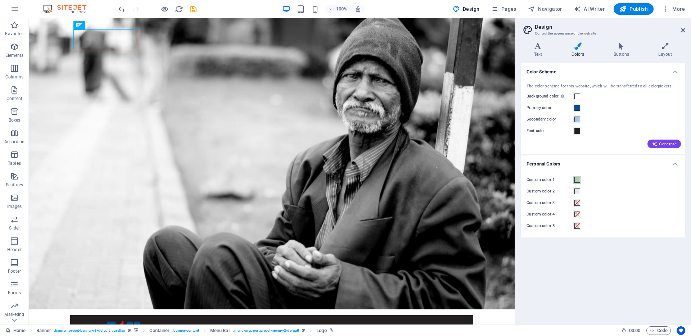
click at [577, 180] on span at bounding box center [577, 180] width 6 height 6
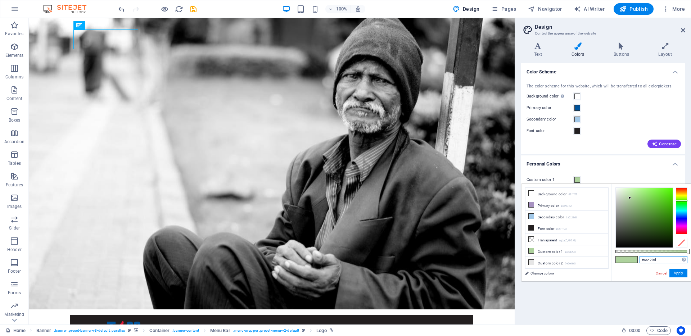
click at [650, 260] on input "#aed29d" at bounding box center [663, 259] width 48 height 7
paste input "e31837"
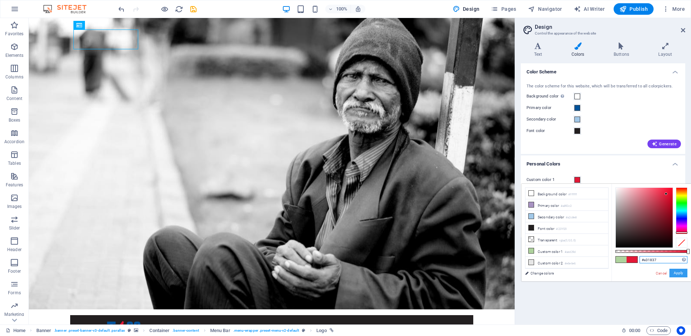
type input "#e31837"
click at [676, 272] on button "Apply" at bounding box center [678, 273] width 18 height 9
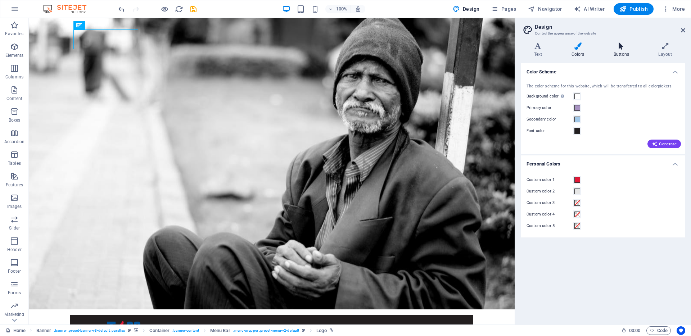
click at [618, 49] on icon at bounding box center [621, 45] width 42 height 7
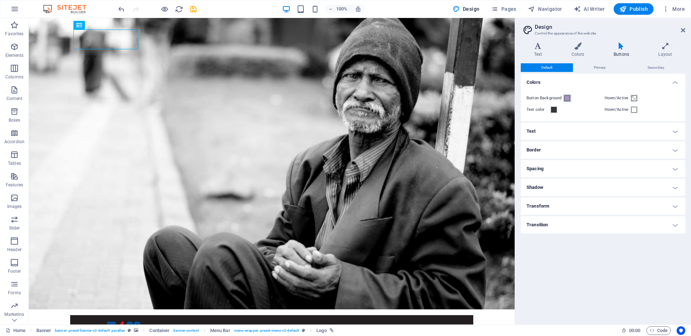
click at [566, 100] on span at bounding box center [567, 98] width 6 height 6
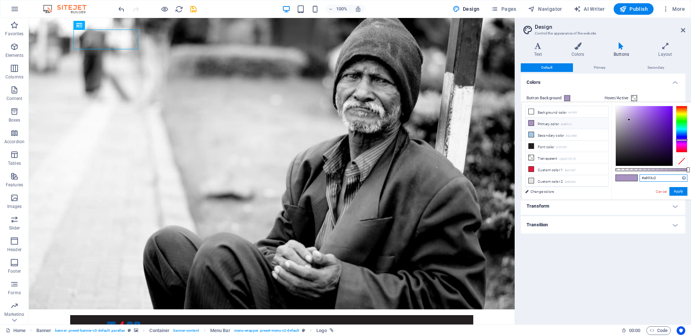
click at [650, 177] on input "#a893c2" at bounding box center [663, 177] width 48 height 7
paste input "00539b"
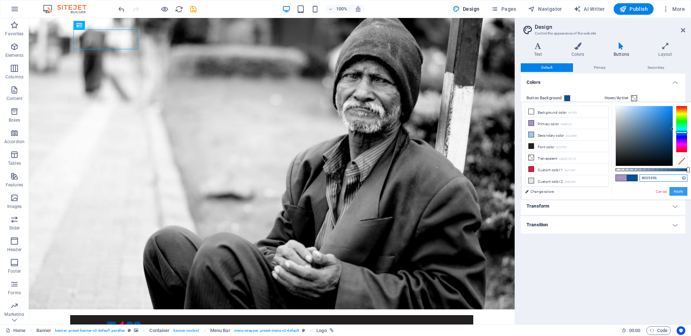
type input "#00539b"
click at [679, 192] on button "Apply" at bounding box center [678, 191] width 18 height 9
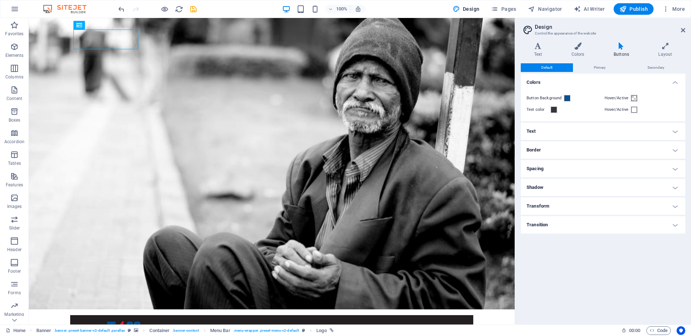
click at [571, 99] on div "Button Background" at bounding box center [563, 98] width 75 height 9
click at [566, 99] on span at bounding box center [567, 98] width 6 height 6
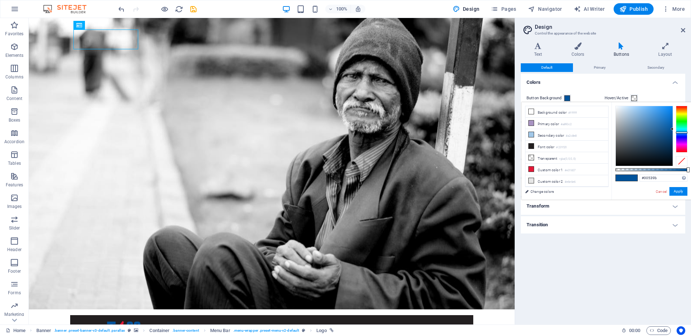
click at [592, 87] on div "Button Background Hover/Active Text color Hover/Active" at bounding box center [602, 104] width 167 height 35
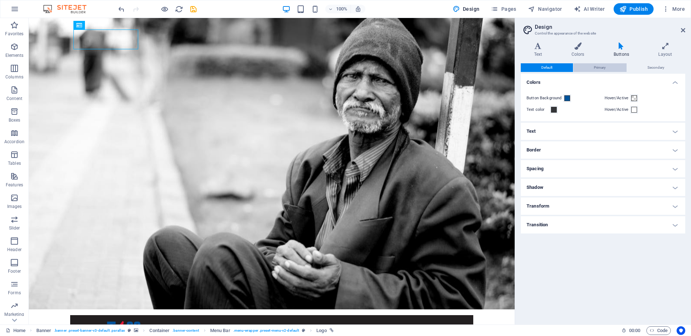
click at [605, 70] on span "Primary" at bounding box center [599, 67] width 12 height 9
click at [639, 67] on button "Secondary" at bounding box center [656, 67] width 58 height 9
click at [591, 67] on button "Primary" at bounding box center [599, 67] width 53 height 9
click at [568, 69] on button "Default" at bounding box center [546, 67] width 52 height 9
click at [593, 66] on span "Primary" at bounding box center [599, 67] width 12 height 9
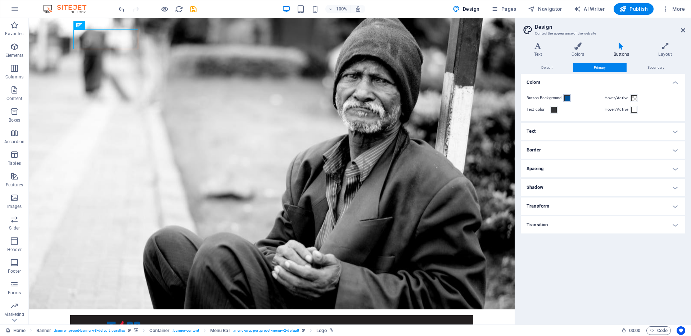
click at [569, 97] on span at bounding box center [567, 98] width 6 height 6
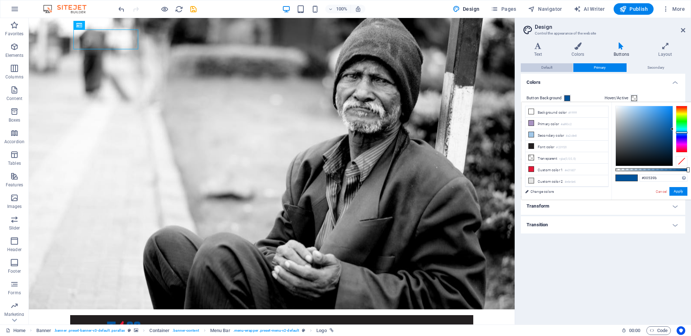
click at [548, 69] on span "Default" at bounding box center [546, 67] width 11 height 9
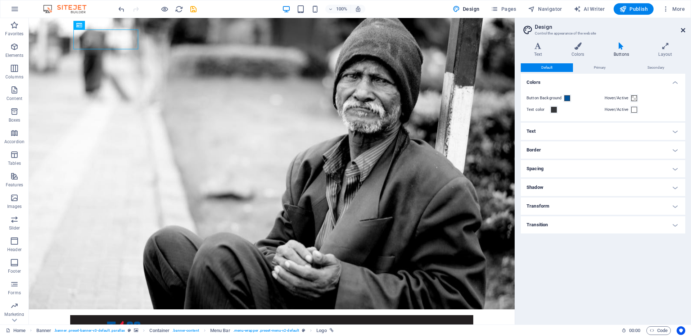
click at [681, 28] on icon at bounding box center [682, 30] width 4 height 6
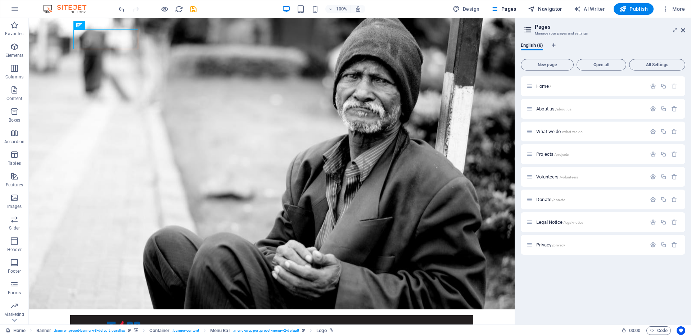
click at [0, 0] on span "Navigator" at bounding box center [0, 0] width 0 height 0
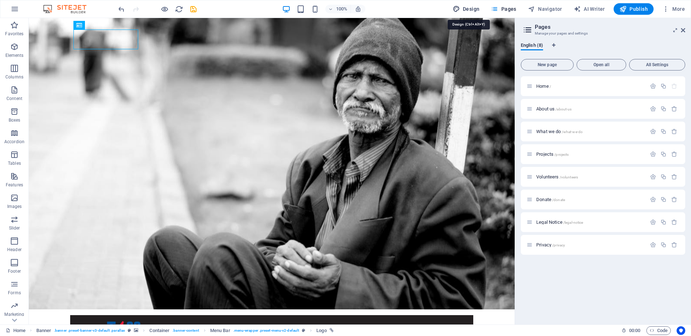
click at [470, 14] on button "Design" at bounding box center [466, 9] width 33 height 12
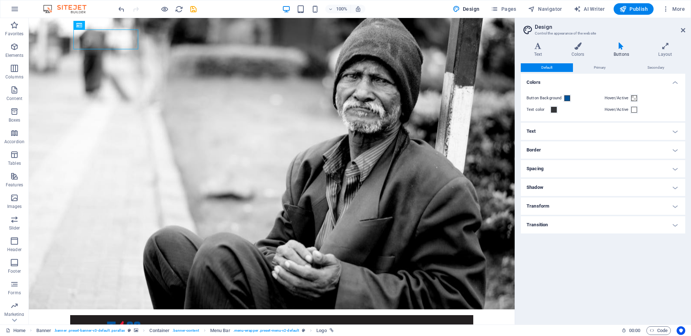
click at [565, 69] on button "Default" at bounding box center [546, 67] width 52 height 9
click at [590, 65] on button "Primary" at bounding box center [599, 67] width 53 height 9
click at [555, 68] on button "Default" at bounding box center [546, 67] width 52 height 9
click at [542, 52] on h4 "Text" at bounding box center [538, 49] width 37 height 15
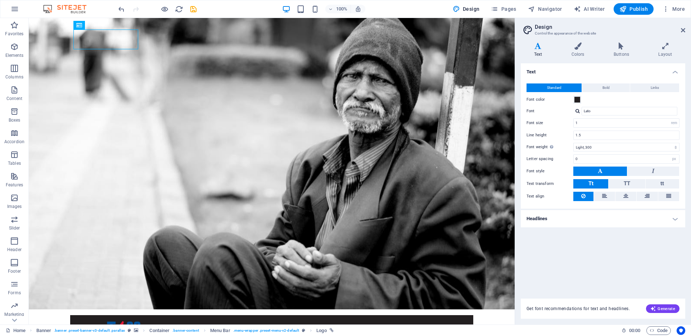
click at [584, 222] on h4 "Headlines" at bounding box center [602, 218] width 164 height 17
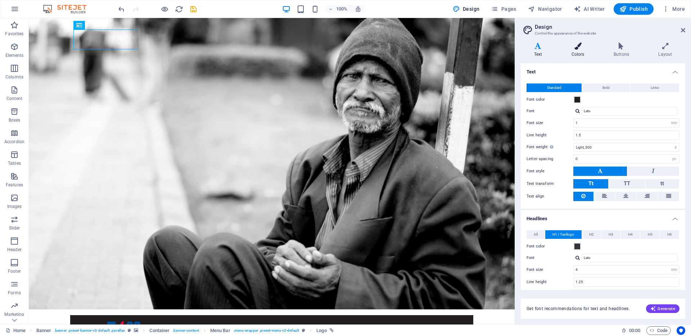
click at [577, 53] on h4 "Colors" at bounding box center [579, 49] width 42 height 15
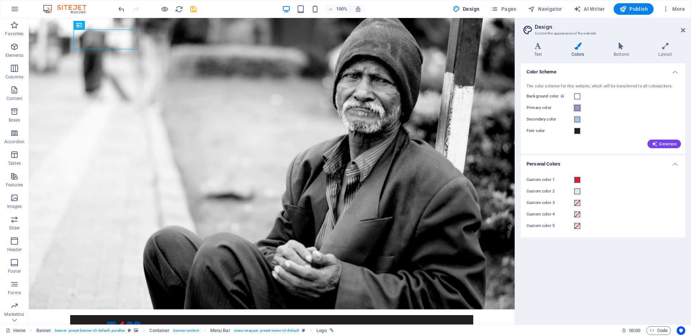
click at [577, 110] on span at bounding box center [577, 108] width 6 height 6
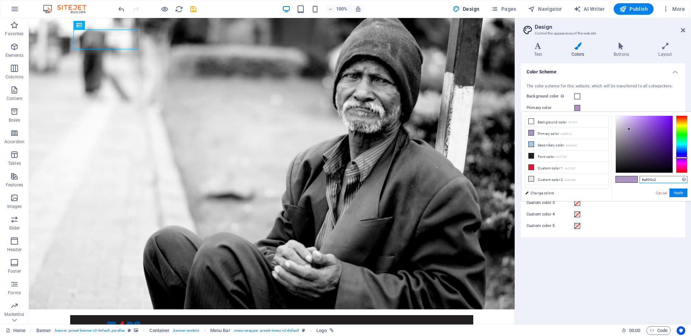
click at [653, 182] on input "#a893c2" at bounding box center [663, 179] width 48 height 7
paste input "00539b"
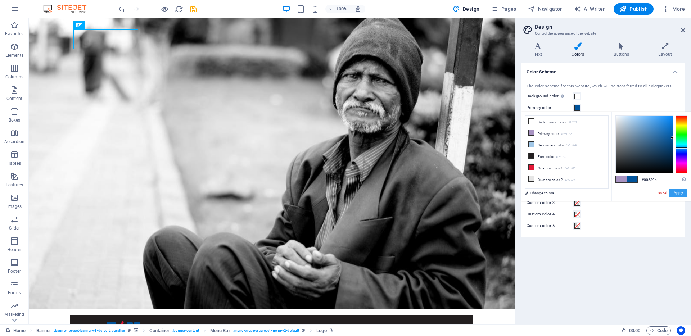
type input "#00539b"
click at [677, 193] on button "Apply" at bounding box center [678, 192] width 18 height 9
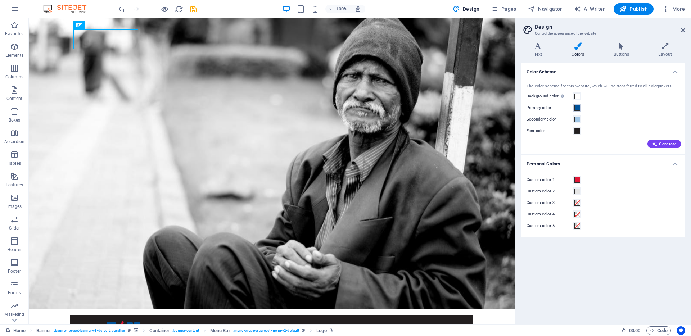
click at [580, 107] on button "Primary color" at bounding box center [577, 108] width 8 height 8
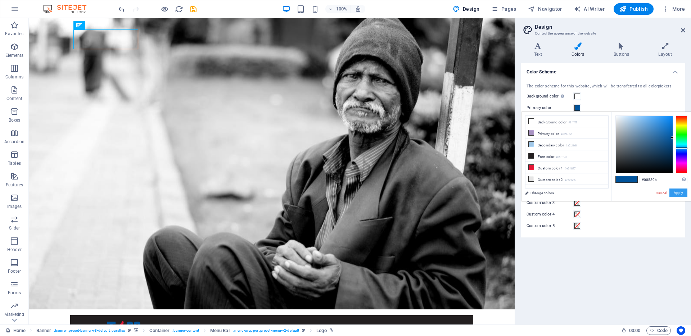
click at [677, 193] on button "Apply" at bounding box center [678, 192] width 18 height 9
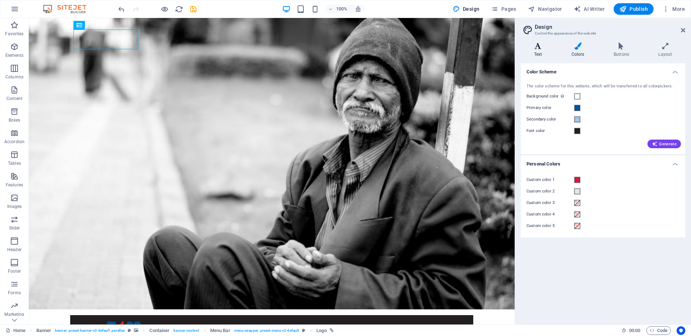
click at [535, 42] on icon at bounding box center [537, 45] width 35 height 7
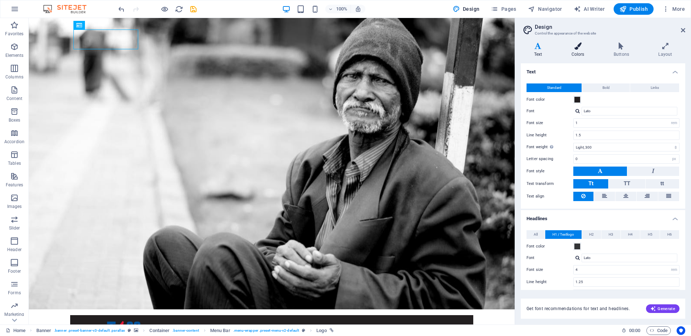
click at [577, 51] on h4 "Colors" at bounding box center [579, 49] width 42 height 15
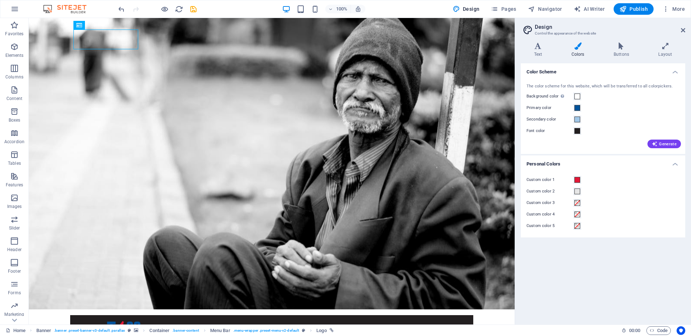
click at [577, 43] on icon at bounding box center [577, 45] width 39 height 7
click at [615, 50] on h4 "Buttons" at bounding box center [622, 49] width 45 height 15
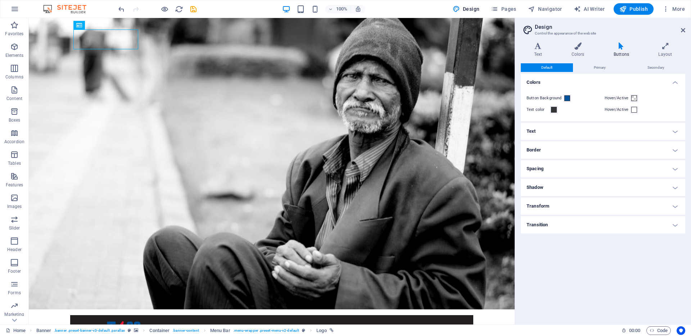
click at [554, 65] on button "Default" at bounding box center [546, 67] width 52 height 9
click at [598, 68] on span "Primary" at bounding box center [599, 67] width 12 height 9
click at [638, 67] on button "Secondary" at bounding box center [656, 67] width 58 height 9
click at [572, 65] on button "Default" at bounding box center [546, 67] width 52 height 9
click at [552, 66] on span "Default" at bounding box center [546, 67] width 11 height 9
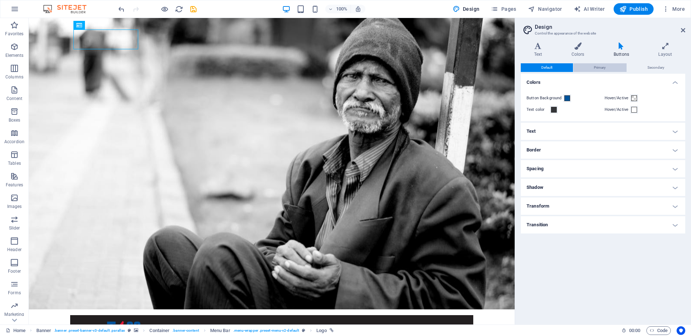
click at [594, 65] on span "Primary" at bounding box center [599, 67] width 12 height 9
click at [555, 69] on button "Default" at bounding box center [546, 67] width 52 height 9
click at [552, 130] on h4 "Text" at bounding box center [602, 131] width 164 height 17
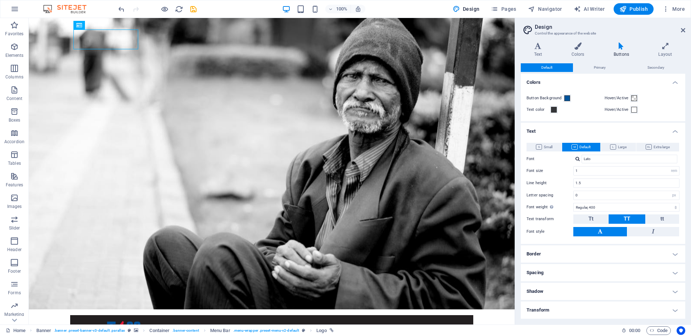
click at [552, 130] on h4 "Text" at bounding box center [602, 129] width 164 height 13
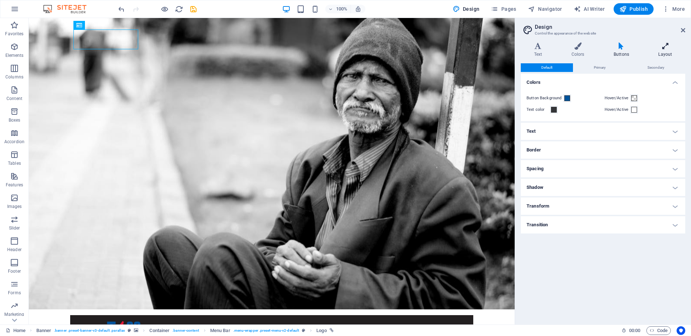
click at [660, 47] on icon at bounding box center [665, 45] width 40 height 7
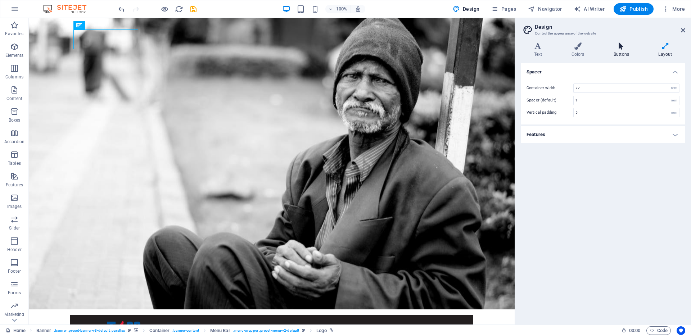
click at [626, 46] on icon at bounding box center [621, 45] width 42 height 7
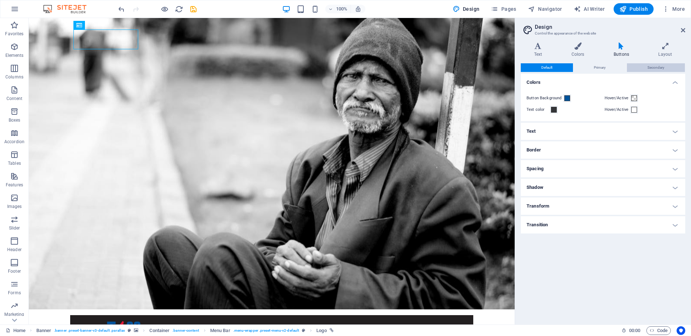
click at [659, 67] on span "Secondary" at bounding box center [655, 67] width 17 height 9
click at [609, 64] on button "Primary" at bounding box center [599, 67] width 53 height 9
click at [550, 63] on span "Default" at bounding box center [546, 67] width 11 height 9
click at [538, 49] on icon at bounding box center [537, 45] width 35 height 7
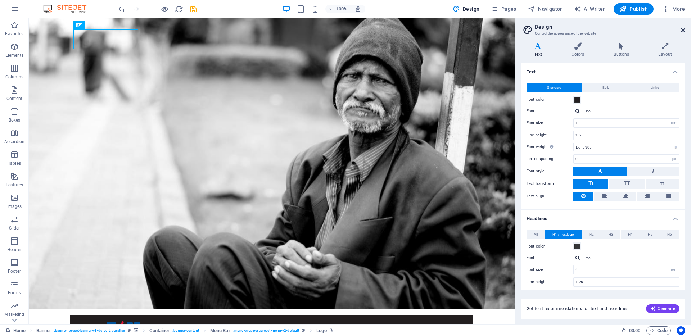
click at [681, 31] on icon at bounding box center [682, 30] width 4 height 6
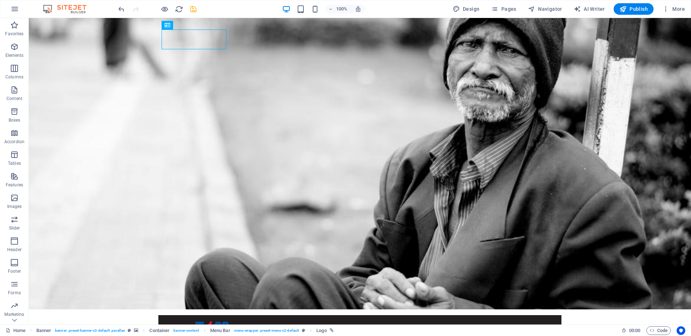
click at [193, 10] on icon "save" at bounding box center [193, 9] width 8 height 8
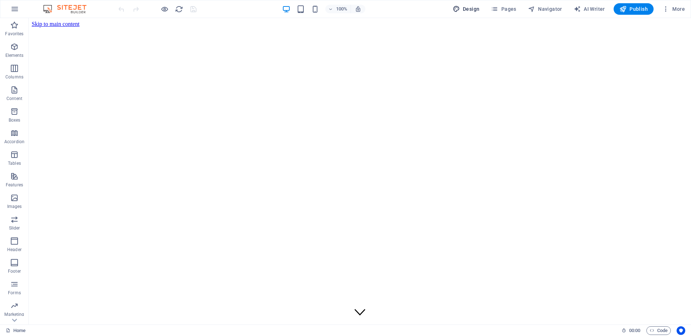
select select "rem"
select select "300"
select select "px"
select select "rem"
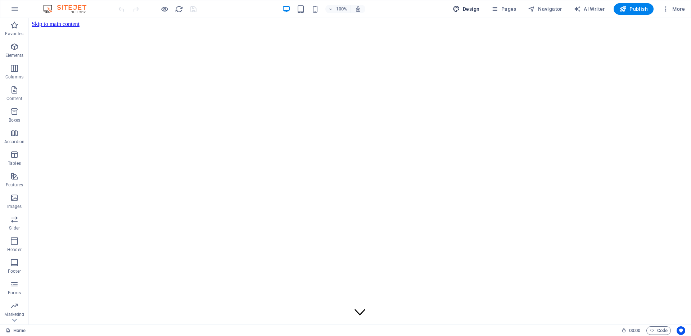
select select "700"
select select "px"
select select "rem"
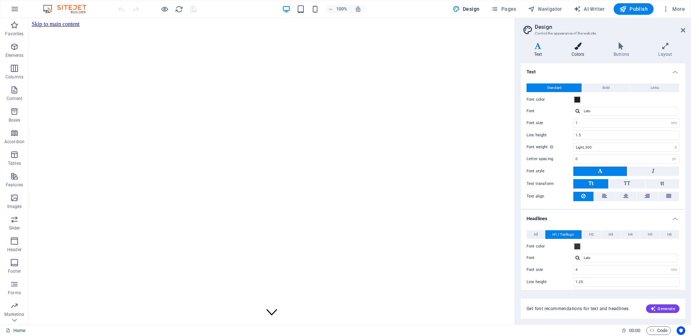
click at [566, 47] on icon at bounding box center [577, 45] width 39 height 7
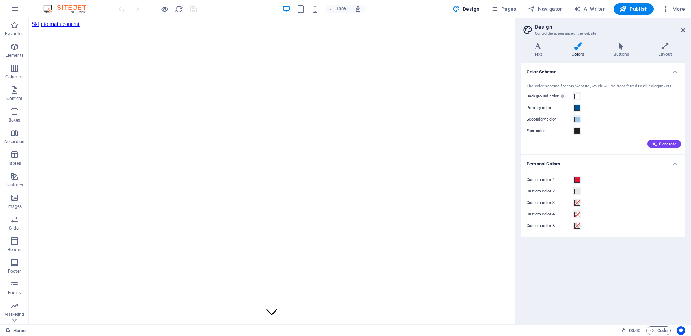
click at [610, 144] on div "Generate" at bounding box center [603, 143] width 156 height 12
click at [653, 142] on icon "button" at bounding box center [654, 144] width 6 height 6
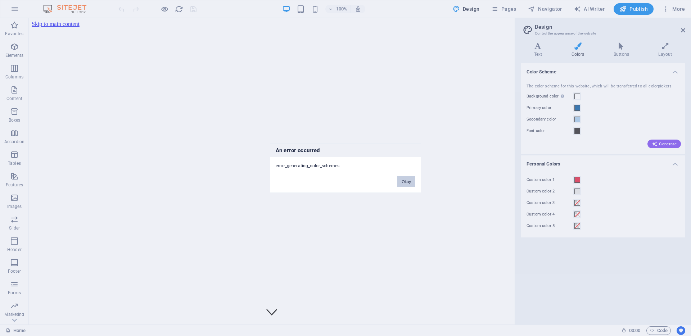
click at [404, 183] on button "Okay" at bounding box center [406, 181] width 18 height 11
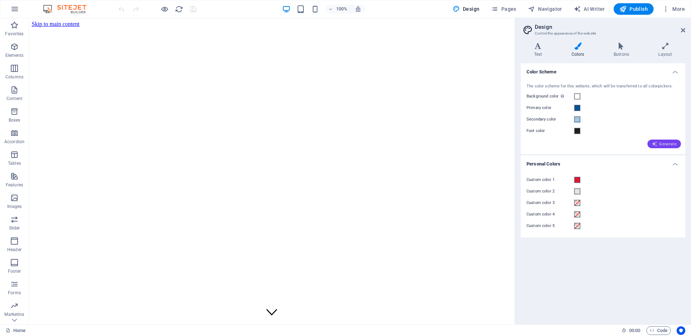
click at [664, 143] on span "Generate" at bounding box center [663, 144] width 25 height 6
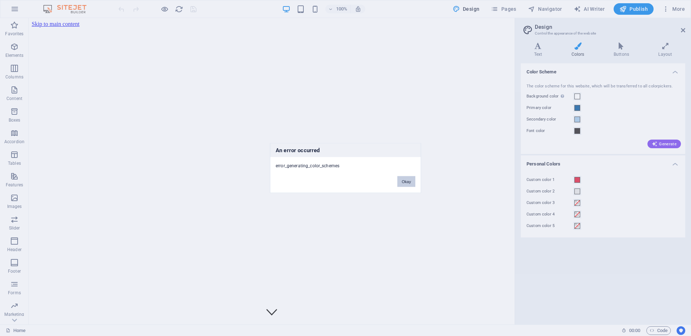
drag, startPoint x: 409, startPoint y: 181, endPoint x: 381, endPoint y: 163, distance: 33.9
click at [409, 181] on button "Okay" at bounding box center [406, 181] width 18 height 11
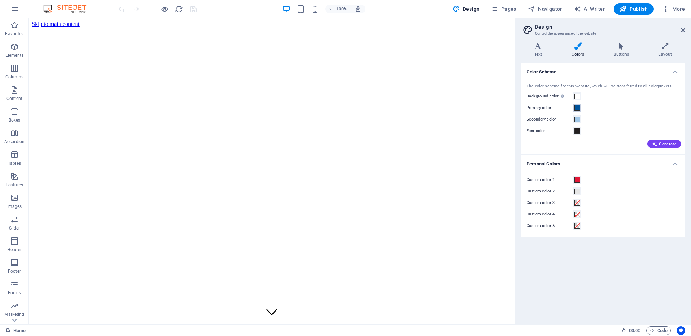
click at [577, 108] on span at bounding box center [577, 108] width 6 height 6
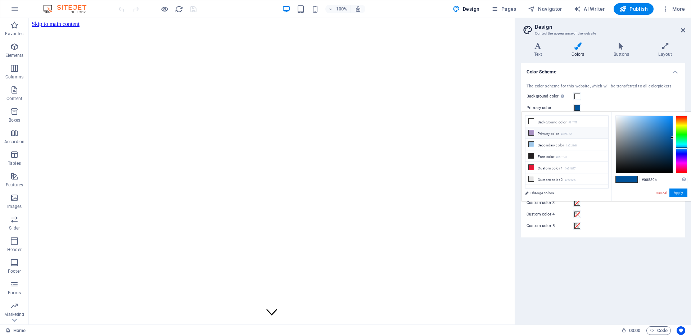
click at [542, 133] on li "Primary color #a893c2" at bounding box center [566, 133] width 83 height 12
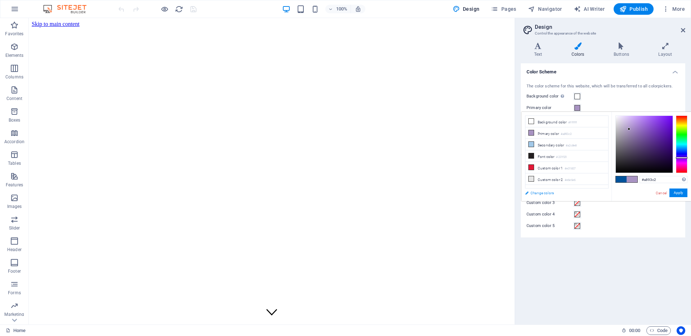
click at [529, 195] on link "Change colors" at bounding box center [562, 192] width 83 height 9
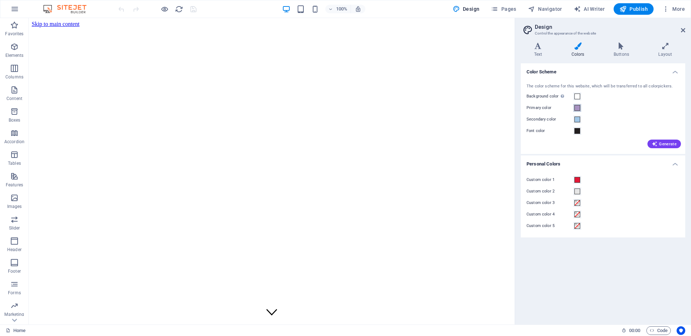
click at [580, 108] on button "Primary color" at bounding box center [577, 108] width 8 height 8
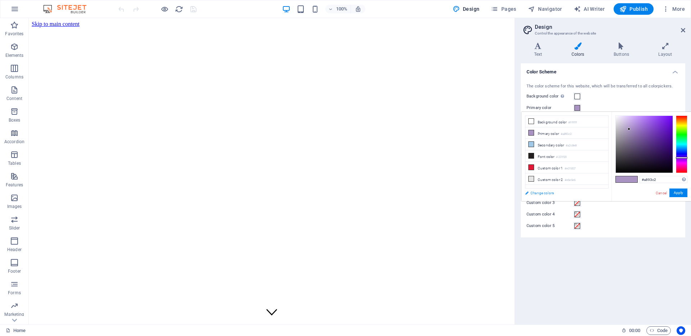
click at [536, 192] on link "Change colors" at bounding box center [562, 192] width 83 height 9
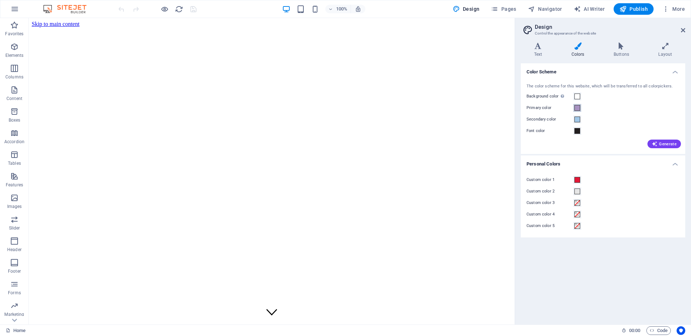
click at [578, 108] on span at bounding box center [577, 108] width 6 height 6
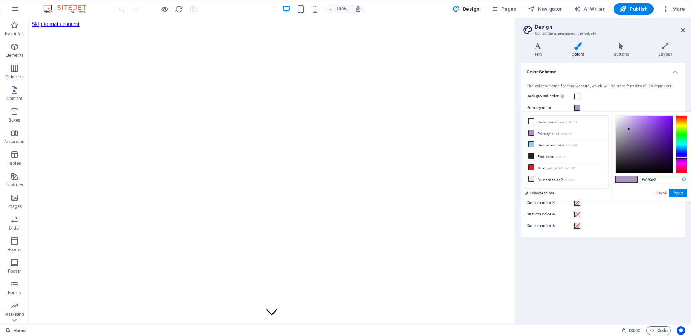
click at [648, 183] on input "#a893c2" at bounding box center [663, 179] width 48 height 7
click at [649, 179] on input "#a893c2" at bounding box center [663, 179] width 48 height 7
paste input "00539b"
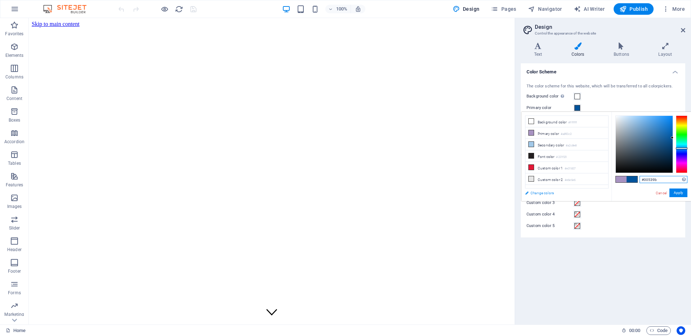
type input "#00539b"
click at [596, 190] on link "Change colors" at bounding box center [562, 192] width 83 height 9
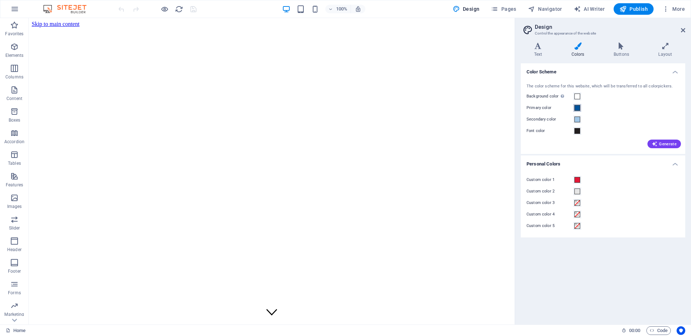
click at [577, 107] on span at bounding box center [577, 108] width 6 height 6
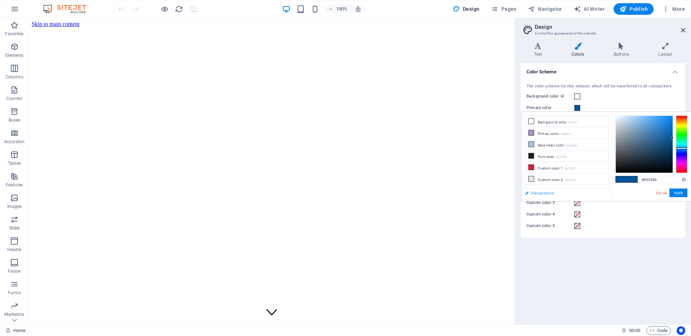
click at [542, 192] on link "Change colors" at bounding box center [562, 192] width 83 height 9
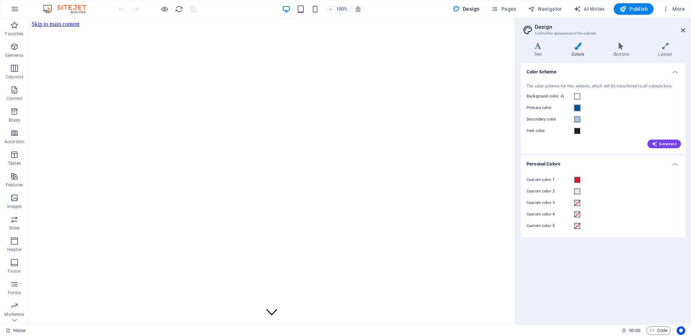
click at [575, 110] on span at bounding box center [577, 108] width 6 height 6
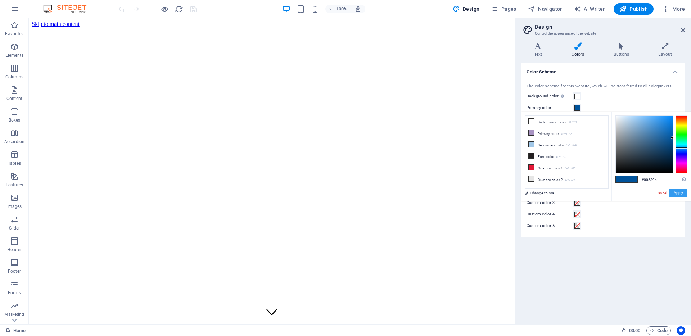
click at [679, 193] on button "Apply" at bounding box center [678, 192] width 18 height 9
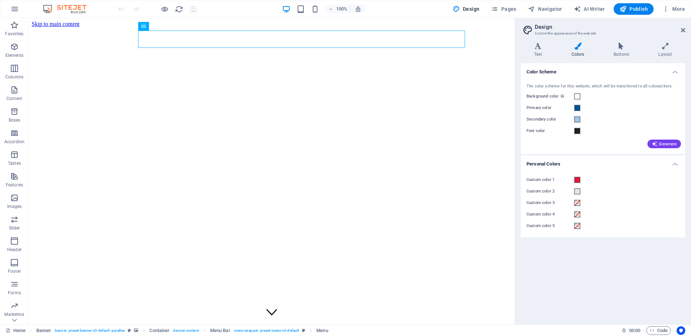
click at [579, 49] on icon at bounding box center [577, 45] width 39 height 7
click at [617, 47] on icon at bounding box center [621, 45] width 42 height 7
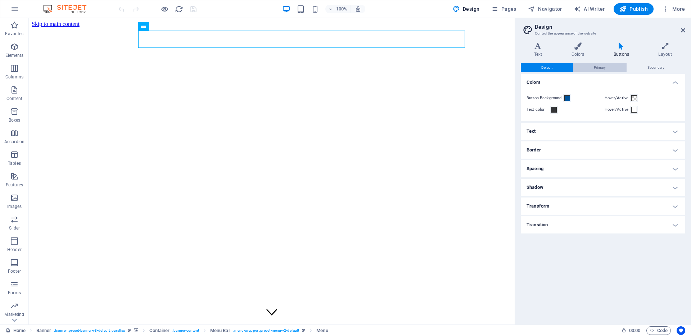
click at [599, 65] on span "Primary" at bounding box center [599, 67] width 12 height 9
click at [656, 68] on span "Secondary" at bounding box center [655, 67] width 17 height 9
click at [552, 67] on span "Default" at bounding box center [546, 67] width 11 height 9
click at [580, 52] on h4 "Colors" at bounding box center [579, 49] width 42 height 15
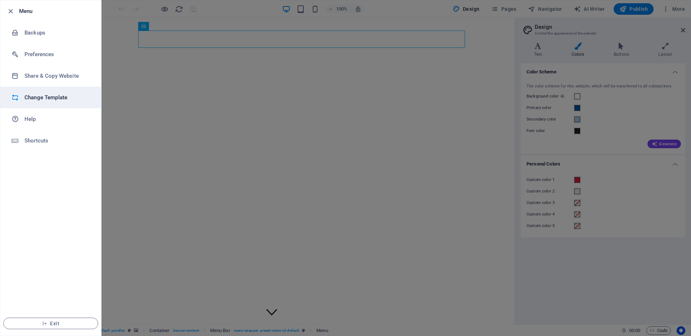
click at [50, 98] on h6 "Change Template" at bounding box center [57, 97] width 67 height 9
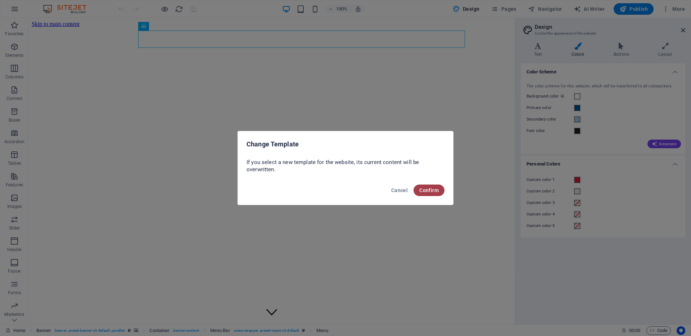
click at [426, 188] on span "Confirm" at bounding box center [428, 190] width 19 height 6
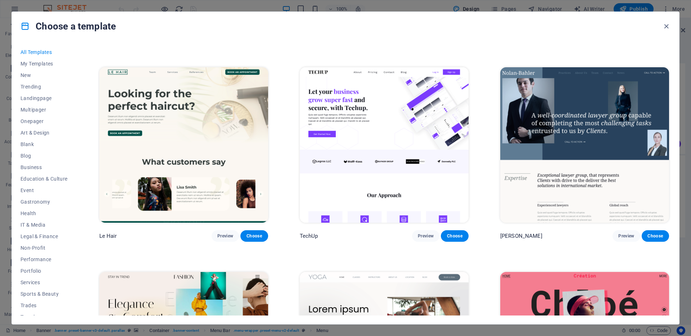
scroll to position [747, 0]
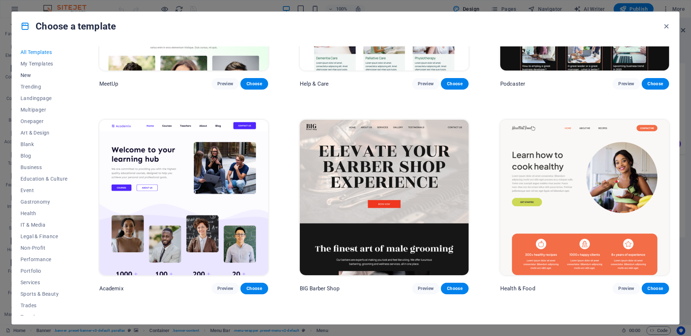
click at [28, 73] on span "New" at bounding box center [44, 75] width 47 height 6
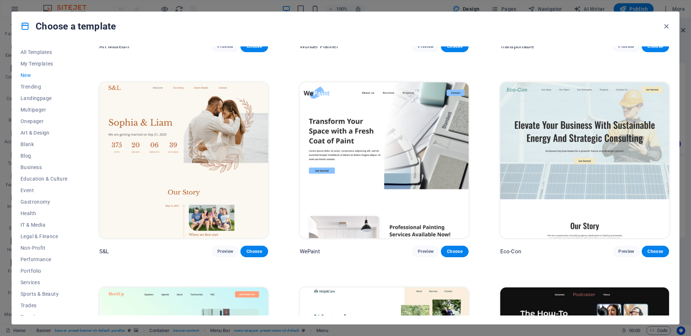
scroll to position [366, 0]
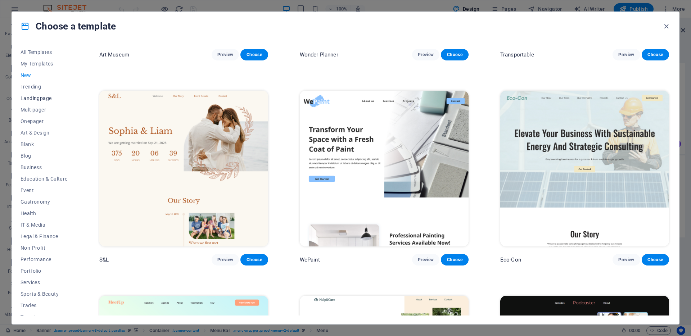
click at [34, 97] on span "Landingpage" at bounding box center [44, 98] width 47 height 6
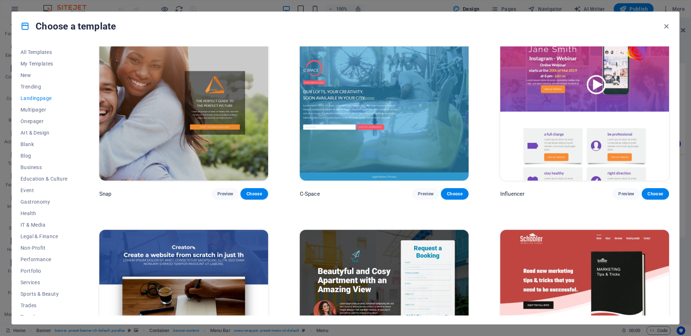
scroll to position [607, 0]
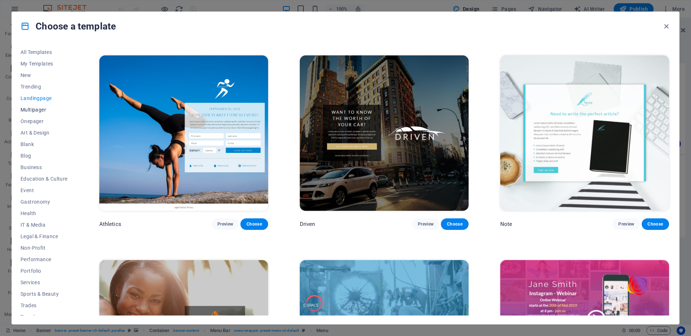
click at [32, 111] on span "Multipager" at bounding box center [44, 110] width 47 height 6
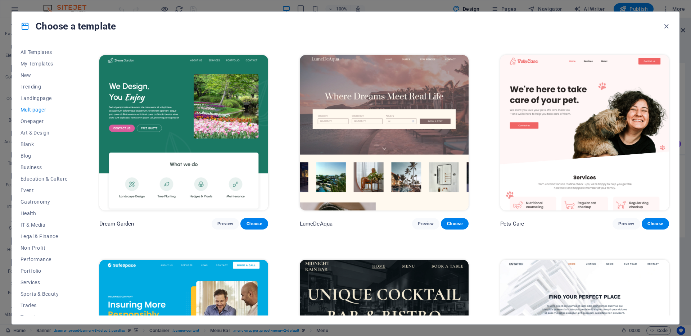
scroll to position [838, 0]
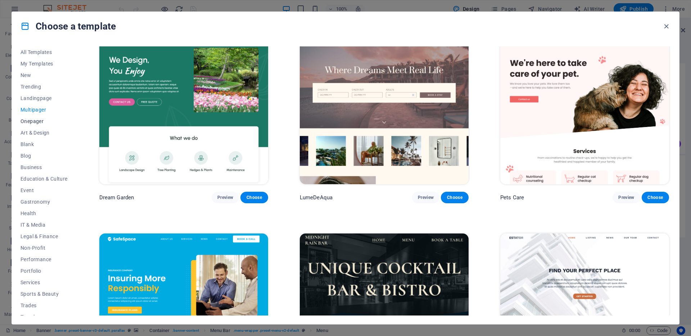
click at [36, 121] on span "Onepager" at bounding box center [44, 121] width 47 height 6
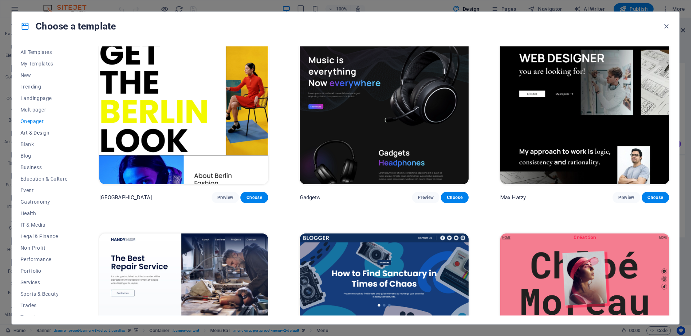
click at [32, 132] on span "Art & Design" at bounding box center [44, 133] width 47 height 6
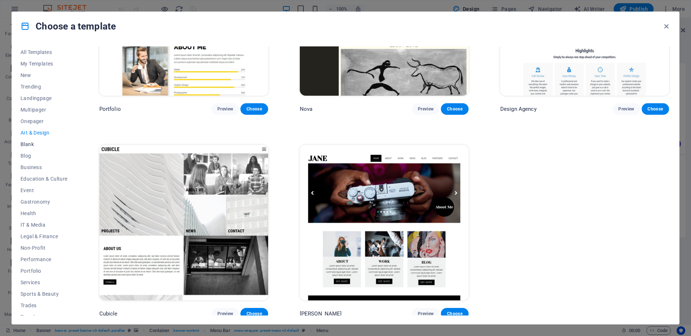
click at [28, 143] on span "Blank" at bounding box center [44, 144] width 47 height 6
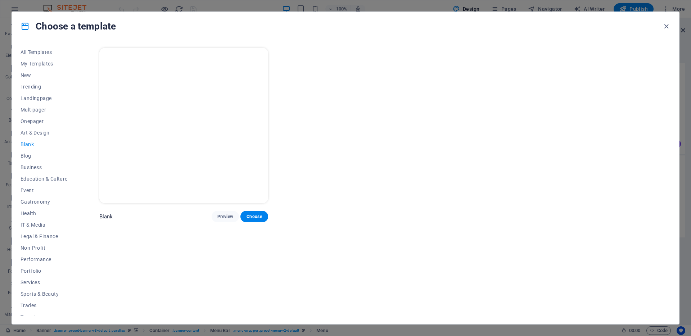
scroll to position [0, 0]
click at [32, 160] on button "Blog" at bounding box center [44, 156] width 47 height 12
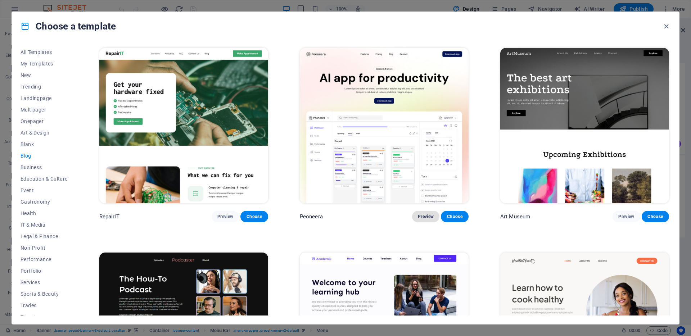
click at [428, 214] on span "Preview" at bounding box center [426, 217] width 16 height 6
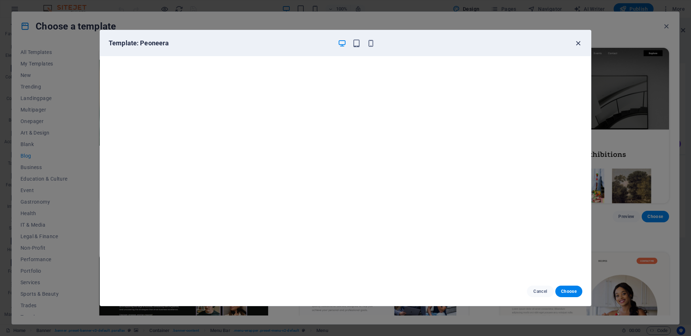
click at [577, 40] on icon "button" at bounding box center [578, 43] width 8 height 8
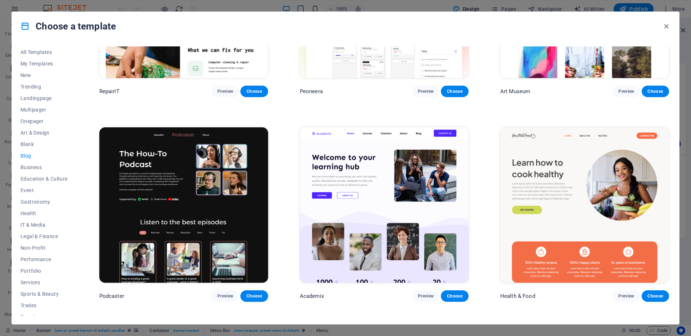
scroll to position [243, 0]
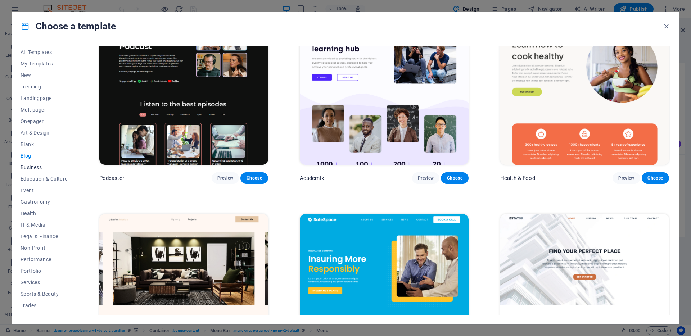
click at [32, 169] on span "Business" at bounding box center [44, 167] width 47 height 6
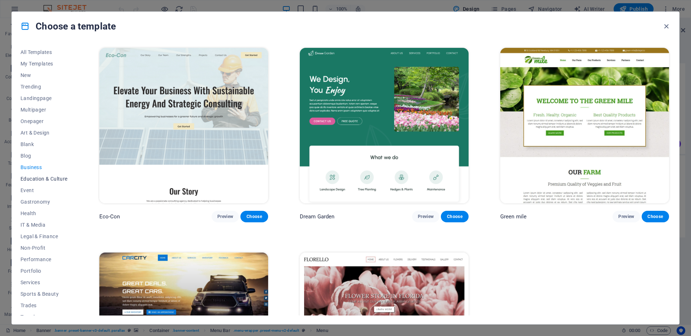
click at [37, 182] on button "Education & Culture" at bounding box center [44, 179] width 47 height 12
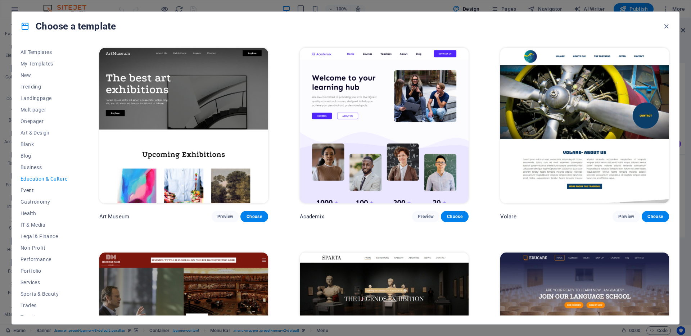
click at [32, 189] on span "Event" at bounding box center [44, 190] width 47 height 6
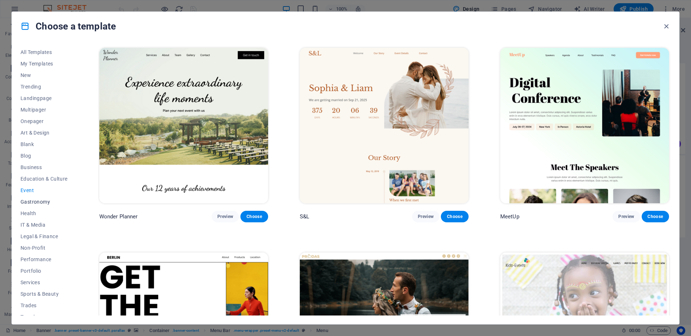
click at [32, 200] on span "Gastronomy" at bounding box center [44, 202] width 47 height 6
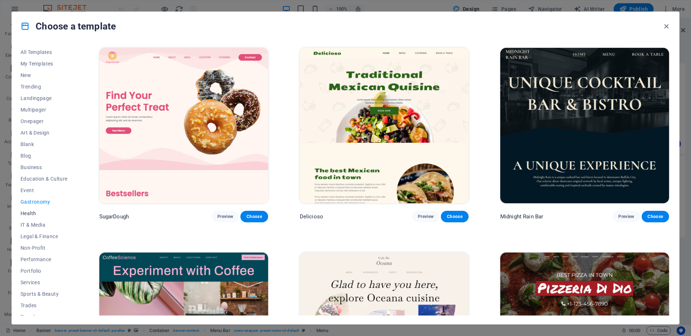
click at [33, 214] on span "Health" at bounding box center [44, 213] width 47 height 6
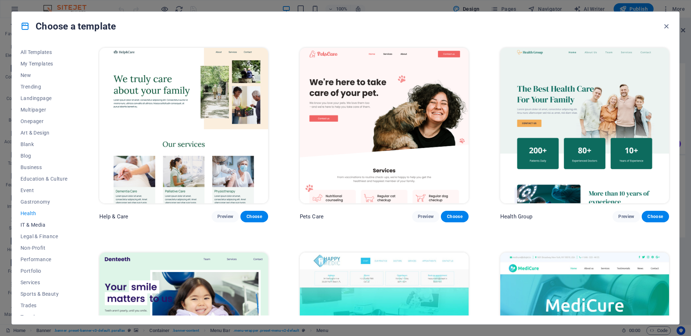
click at [34, 228] on button "IT & Media" at bounding box center [44, 225] width 47 height 12
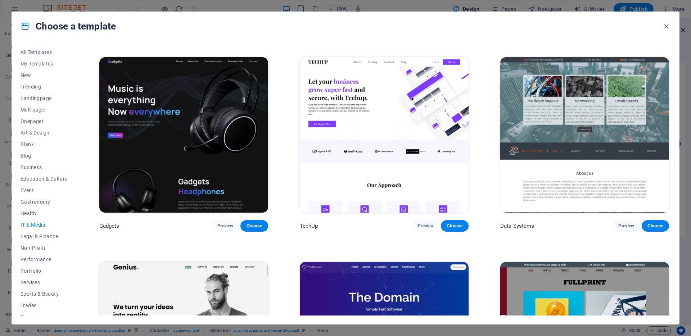
scroll to position [230, 0]
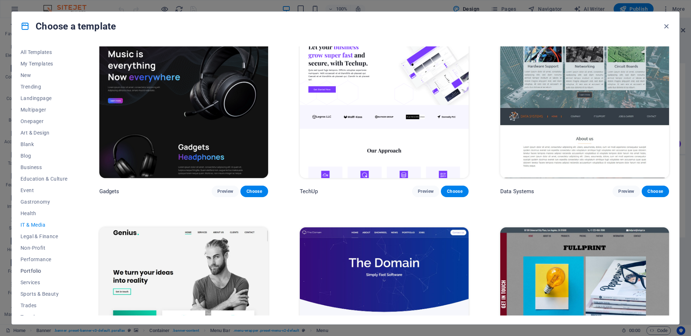
click at [36, 268] on span "Portfolio" at bounding box center [44, 271] width 47 height 6
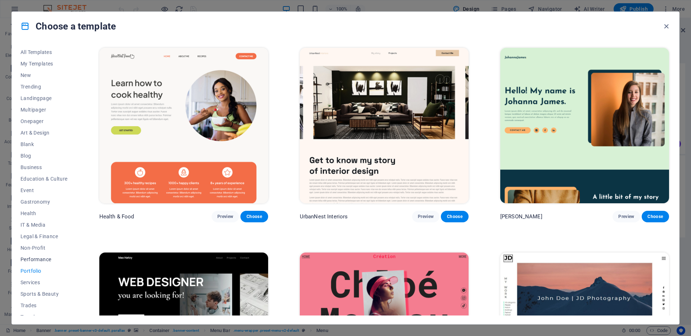
click at [33, 259] on span "Performance" at bounding box center [44, 259] width 47 height 6
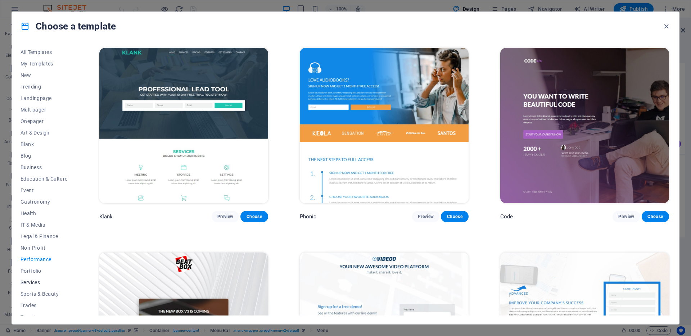
click at [33, 281] on span "Services" at bounding box center [44, 282] width 47 height 6
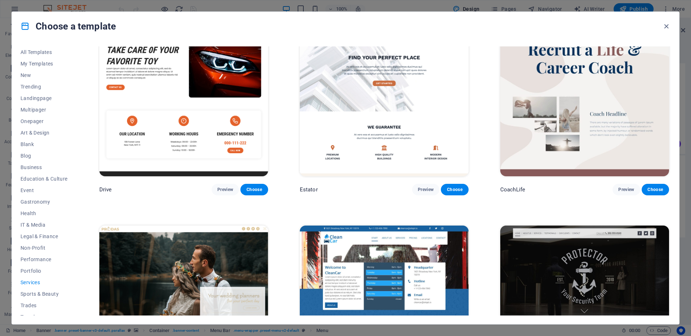
scroll to position [551, 0]
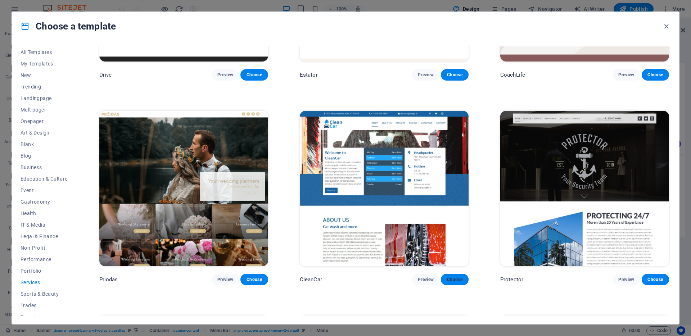
click at [454, 277] on span "Choose" at bounding box center [454, 280] width 16 height 6
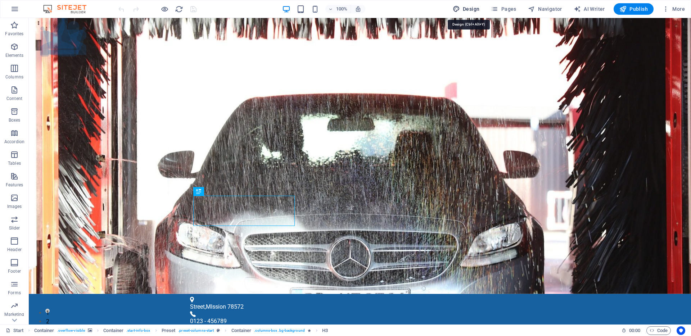
select select "px"
select select "300"
select select "px"
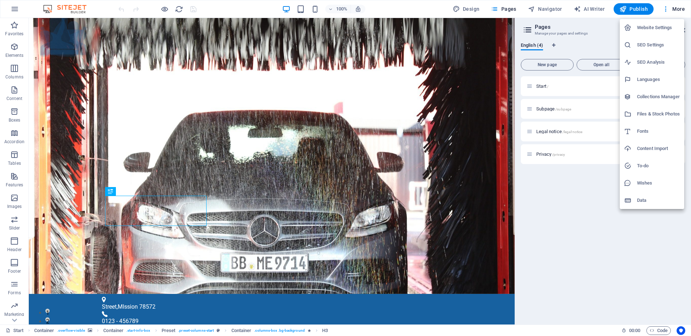
click at [664, 23] on li "Website Settings" at bounding box center [651, 27] width 64 height 17
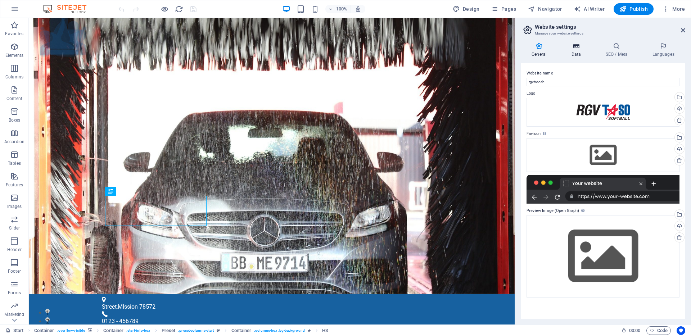
click at [581, 53] on h4 "Data" at bounding box center [577, 49] width 34 height 15
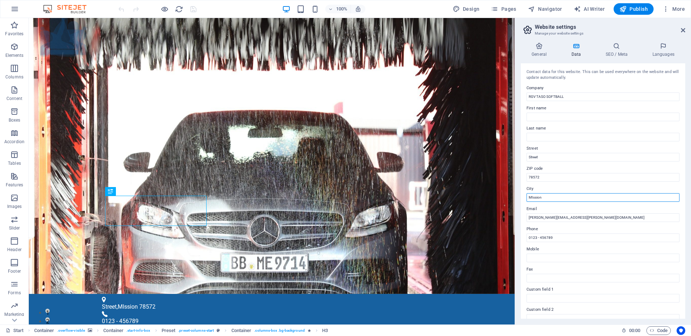
drag, startPoint x: 532, startPoint y: 197, endPoint x: 533, endPoint y: 206, distance: 8.3
click at [532, 197] on input "MIssion" at bounding box center [602, 197] width 153 height 9
click at [560, 197] on input "Mission" at bounding box center [602, 197] width 153 height 9
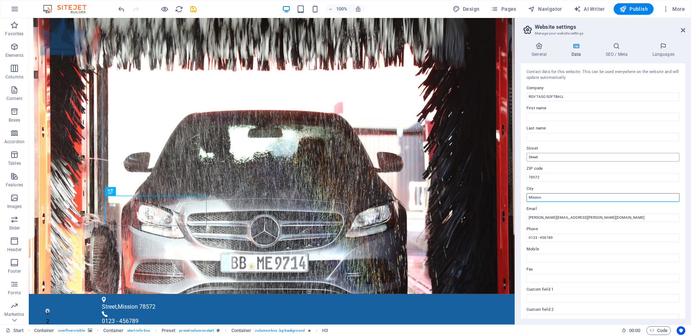
type input "Mission"
click at [547, 160] on input "Street" at bounding box center [602, 157] width 153 height 9
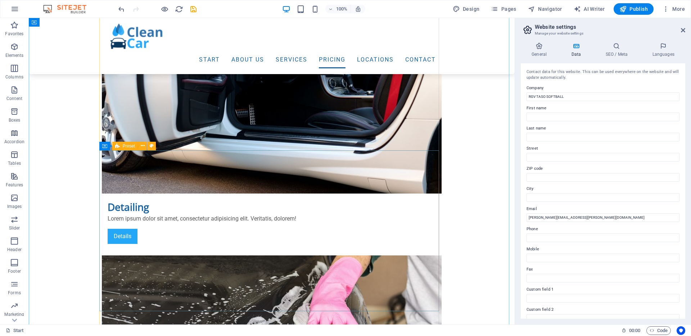
scroll to position [3256, 0]
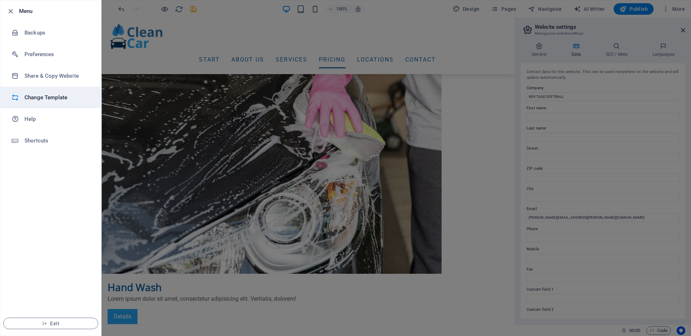
click at [38, 96] on h6 "Change Template" at bounding box center [57, 97] width 67 height 9
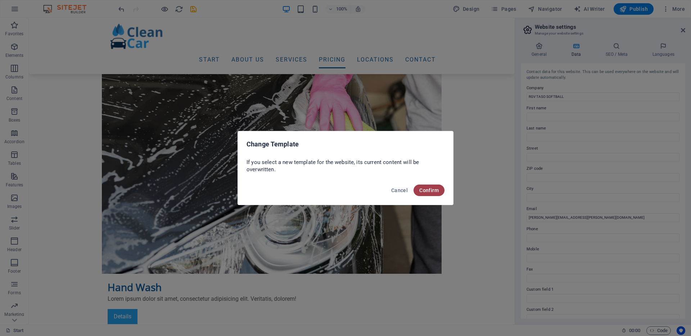
click at [430, 194] on button "Confirm" at bounding box center [428, 191] width 31 height 12
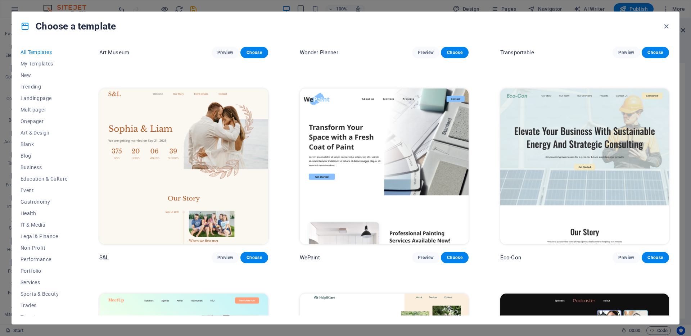
scroll to position [359, 0]
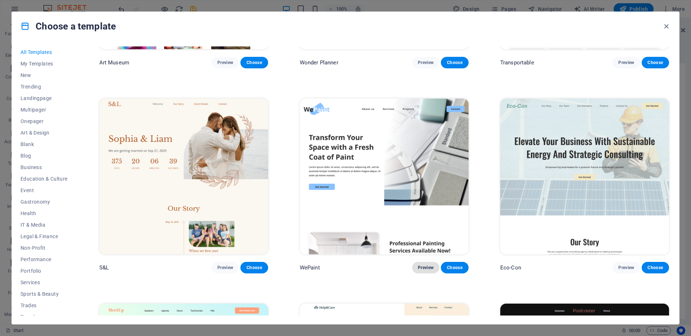
click at [420, 265] on span "Preview" at bounding box center [426, 268] width 16 height 6
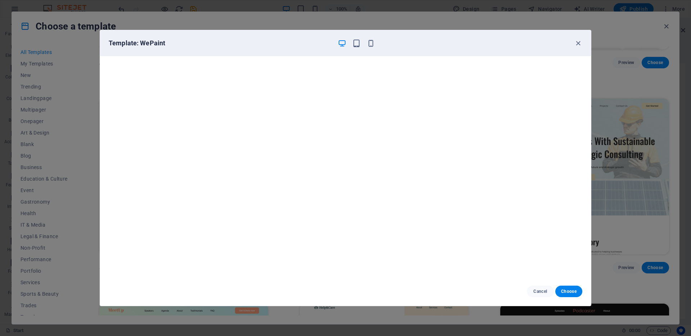
click at [386, 316] on div "Template: WePaint Cancel Choose" at bounding box center [345, 168] width 691 height 336
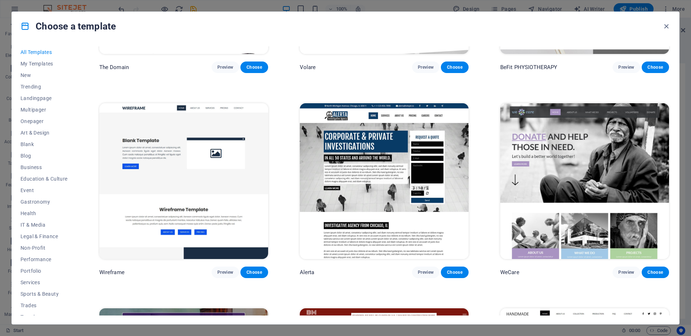
scroll to position [5025, 0]
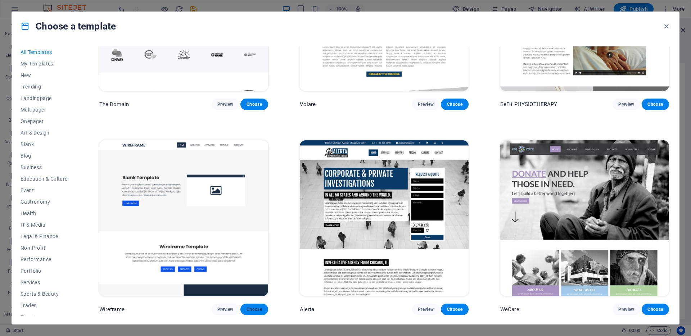
click at [257, 304] on button "Choose" at bounding box center [253, 310] width 27 height 12
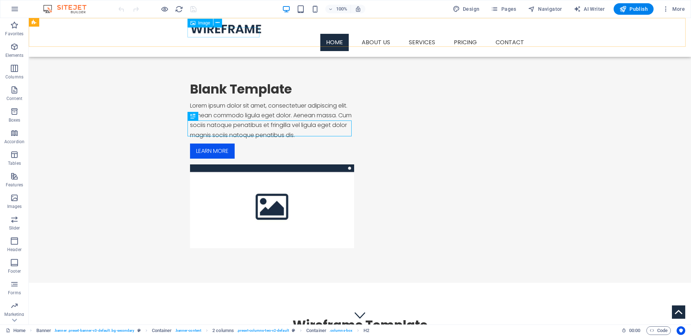
click at [239, 34] on figure at bounding box center [360, 29] width 340 height 10
click at [201, 24] on span "Image" at bounding box center [204, 23] width 12 height 4
click at [207, 23] on span "Image" at bounding box center [204, 23] width 12 height 4
select select "px"
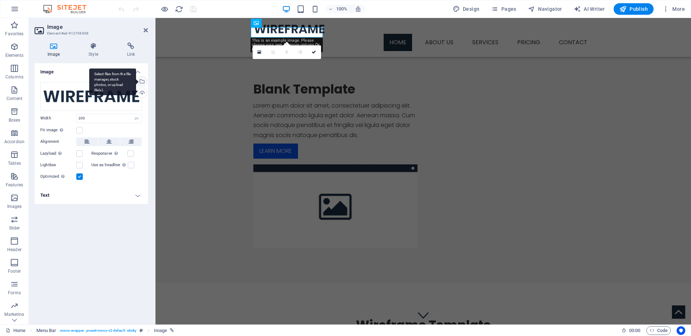
click at [143, 78] on div "Select files from the file manager, stock photos, or upload file(s)" at bounding box center [141, 82] width 11 height 11
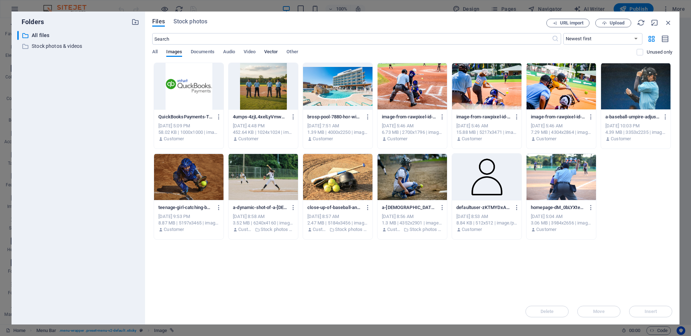
click at [274, 54] on span "Vector" at bounding box center [271, 52] width 14 height 10
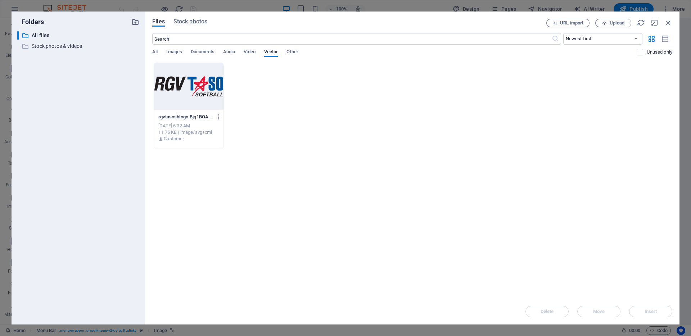
click at [206, 79] on div at bounding box center [188, 86] width 69 height 47
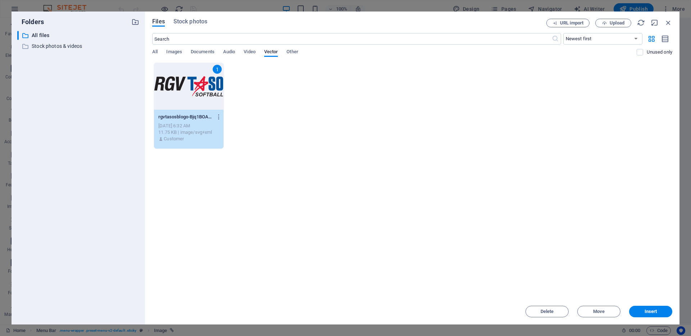
click at [206, 79] on div "1" at bounding box center [188, 86] width 69 height 47
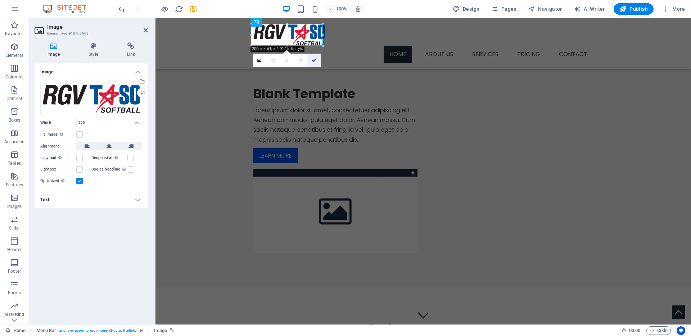
click at [314, 60] on icon at bounding box center [313, 60] width 4 height 4
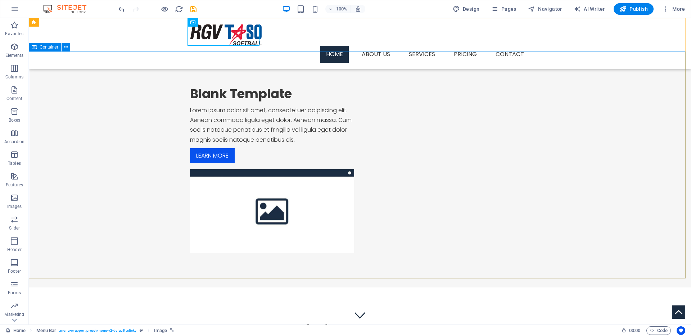
click at [48, 47] on span "Container" at bounding box center [49, 47] width 19 height 4
click at [47, 47] on span "Container" at bounding box center [49, 47] width 19 height 4
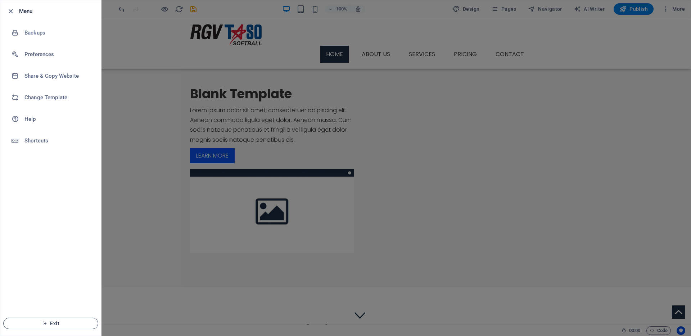
click at [51, 320] on span "Exit" at bounding box center [50, 323] width 83 height 6
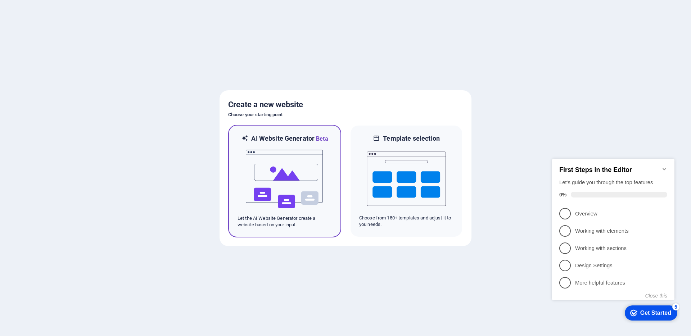
click at [303, 182] on img at bounding box center [284, 179] width 79 height 72
